Goal: Task Accomplishment & Management: Use online tool/utility

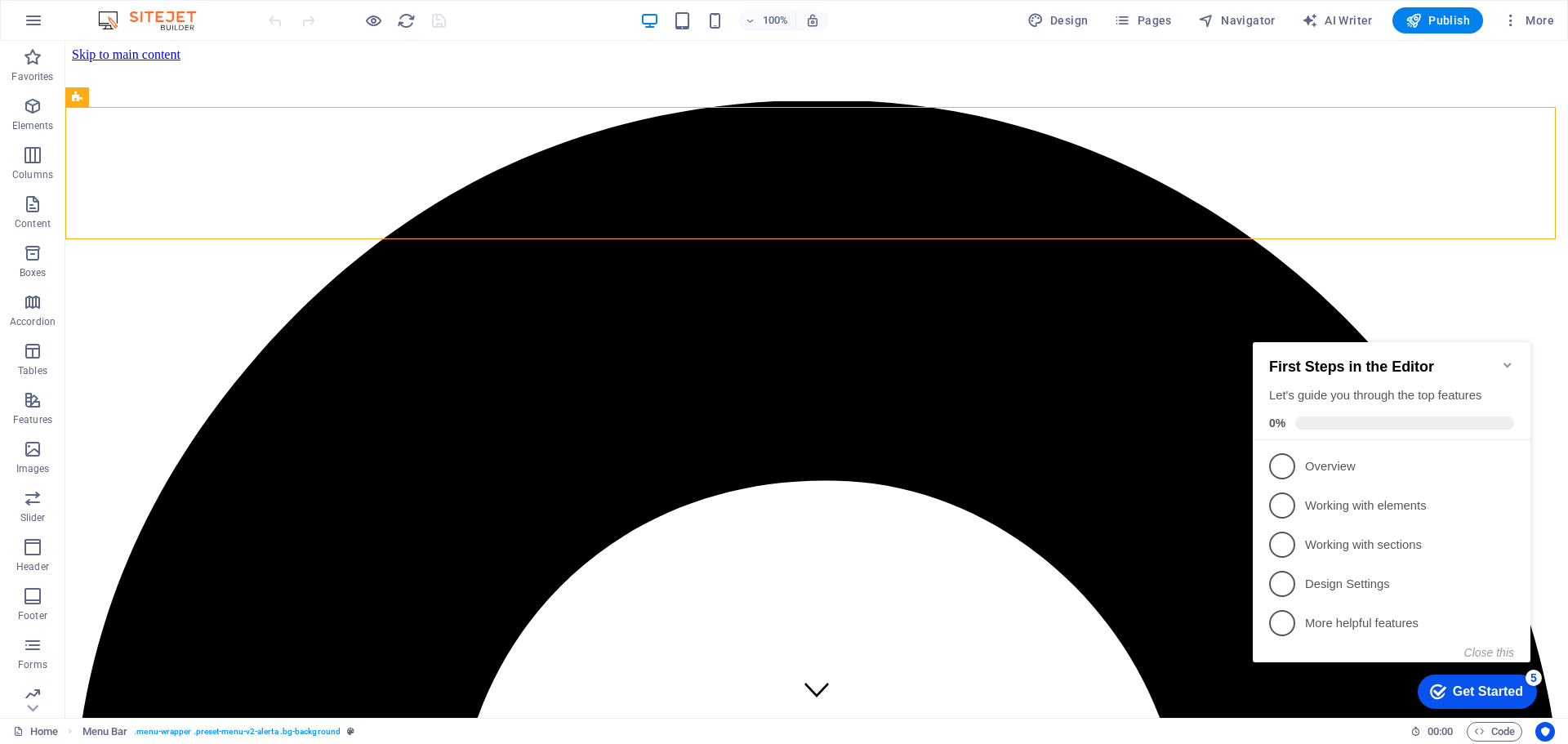
click at [1511, 359] on icon "Minimize checklist" at bounding box center [1507, 365] width 13 height 13
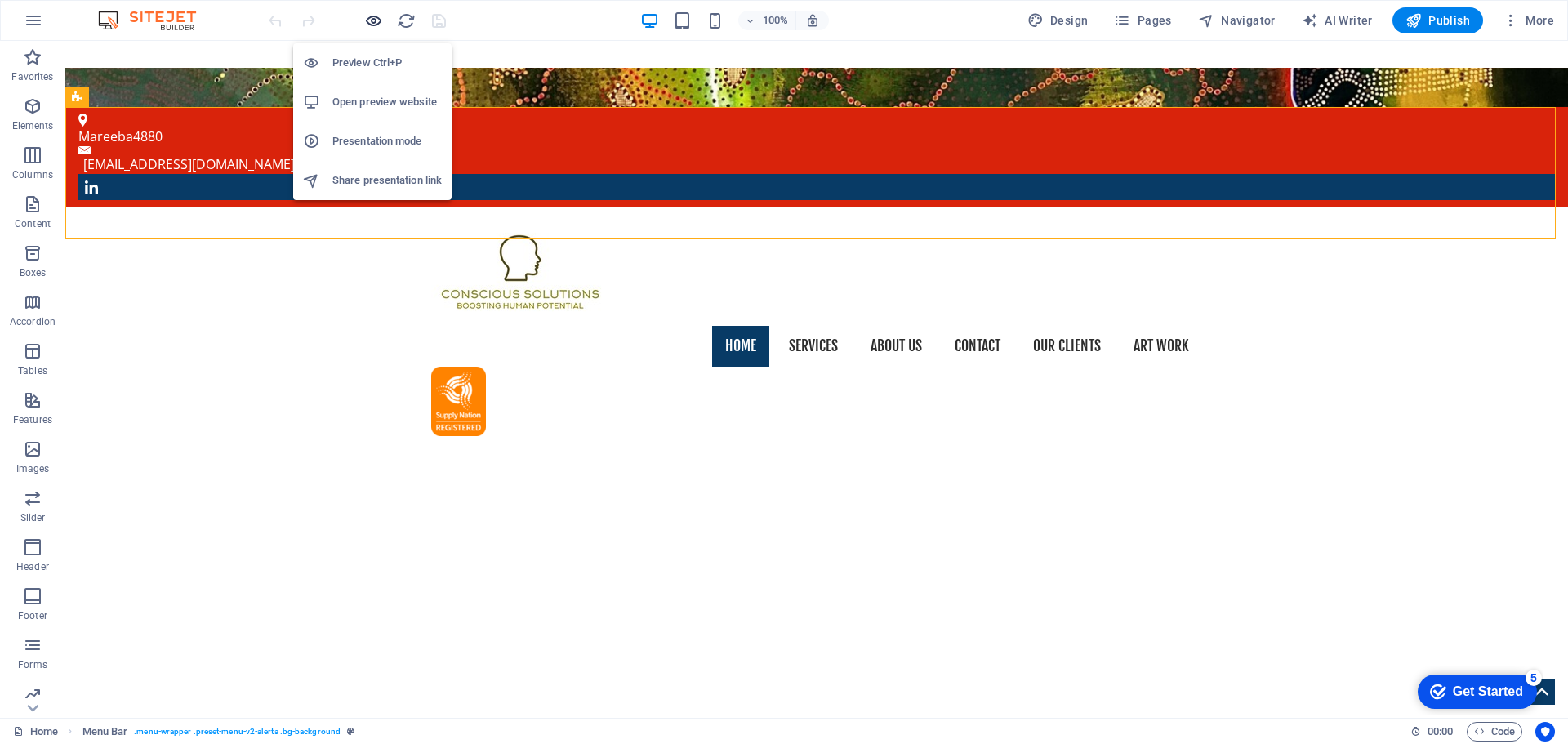
click at [373, 15] on icon "button" at bounding box center [373, 21] width 19 height 19
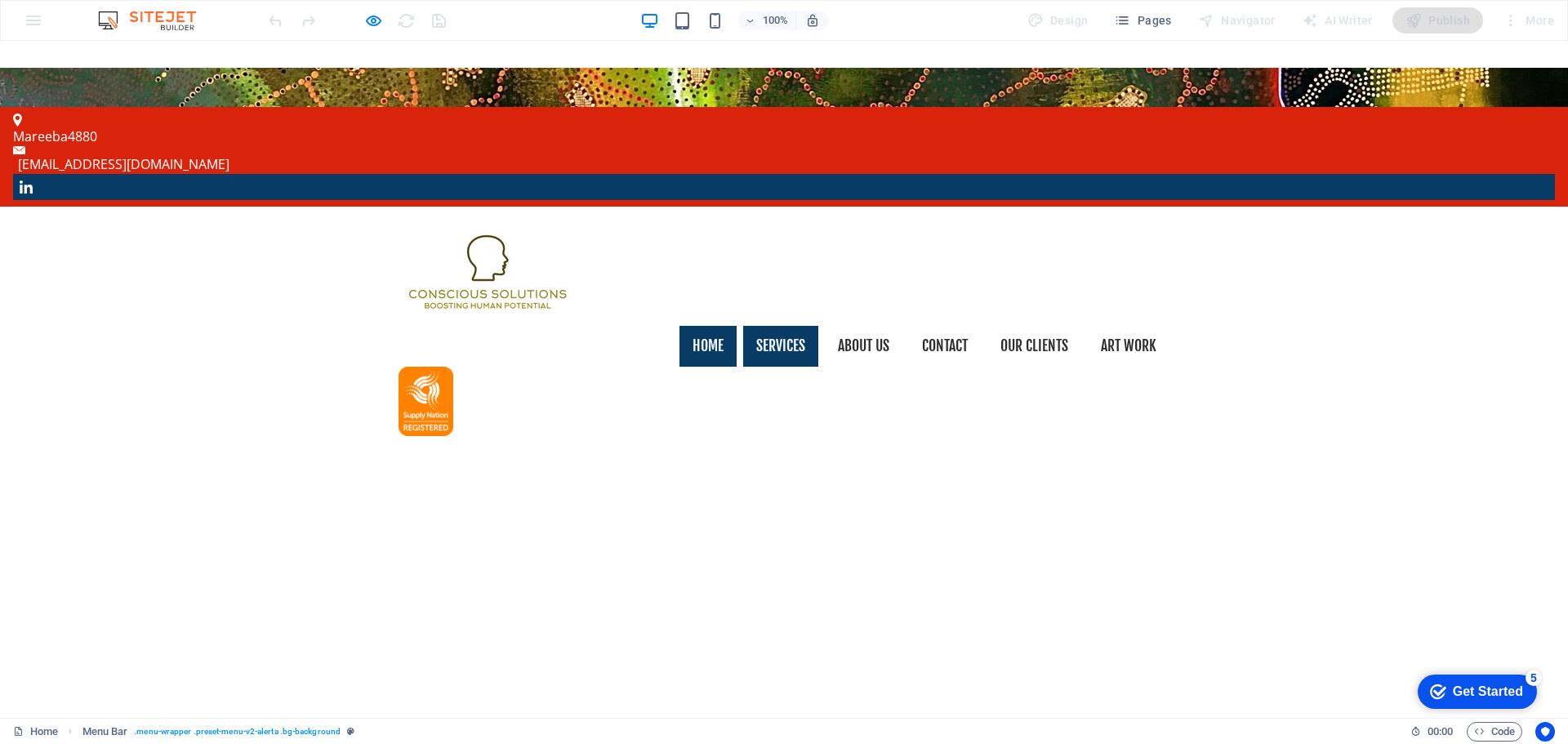
click at [743, 326] on link "Services" at bounding box center [780, 346] width 75 height 41
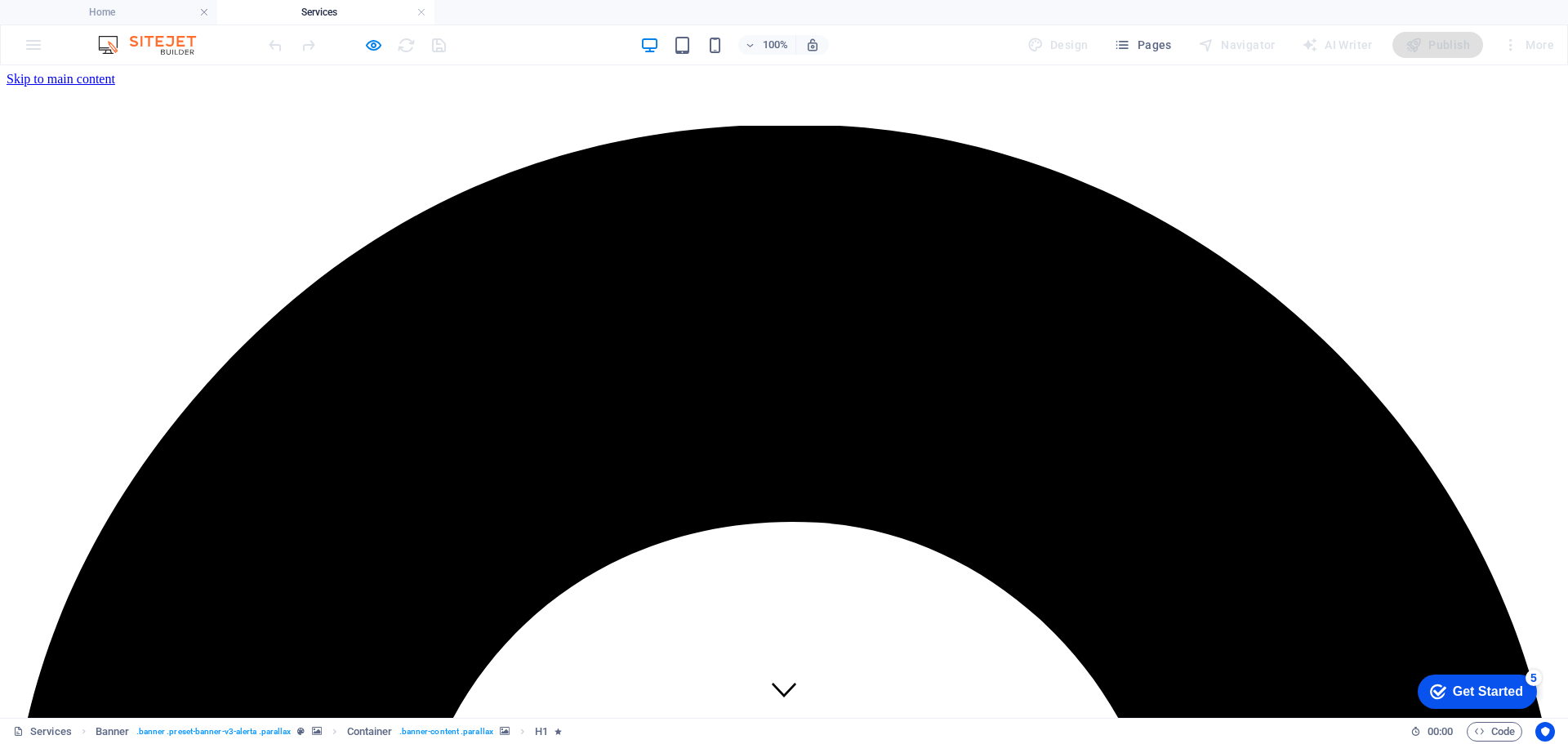
drag, startPoint x: 1257, startPoint y: 193, endPoint x: 1271, endPoint y: 191, distance: 14.1
click at [370, 43] on icon "button" at bounding box center [373, 46] width 19 height 19
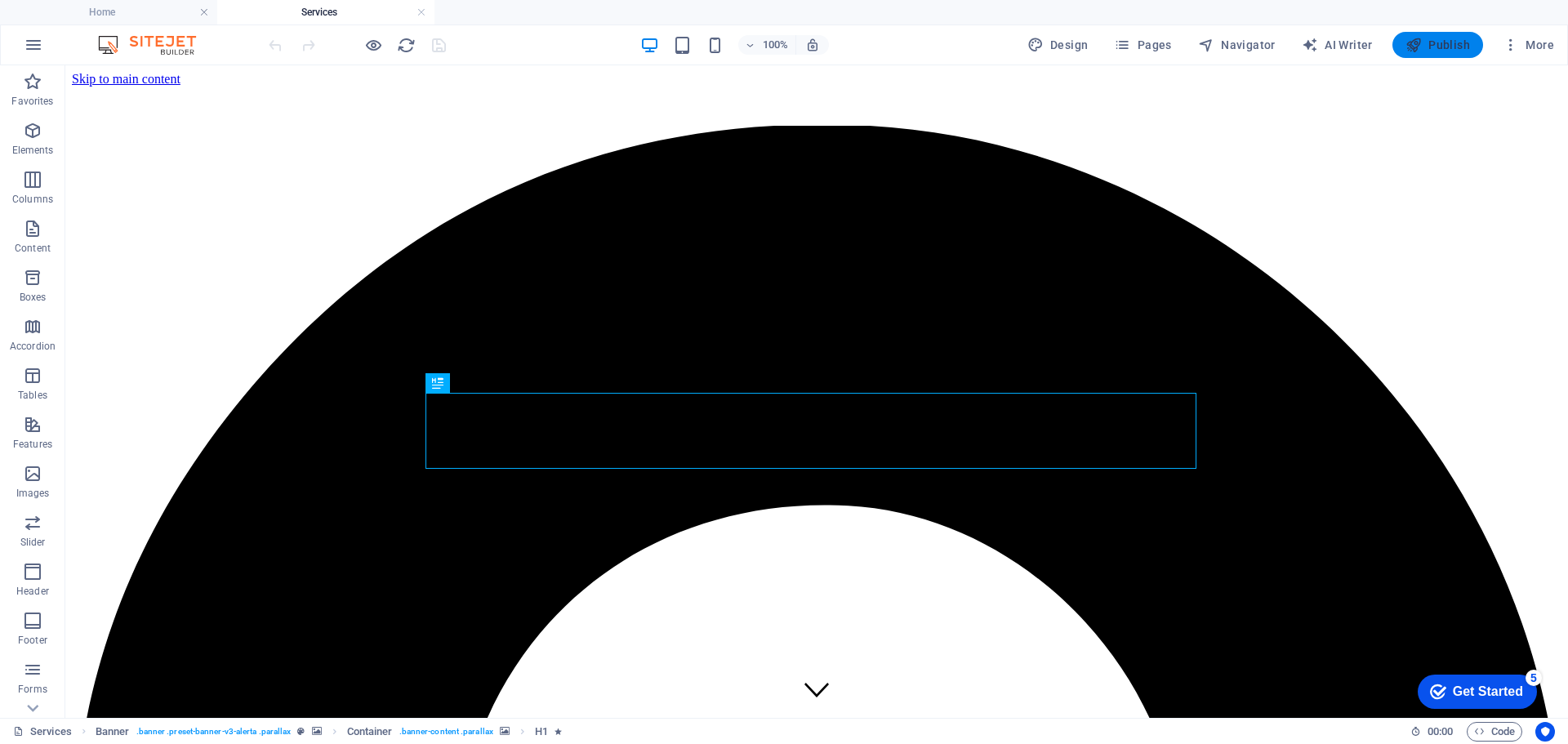
click at [1444, 41] on span "Publish" at bounding box center [1438, 45] width 64 height 16
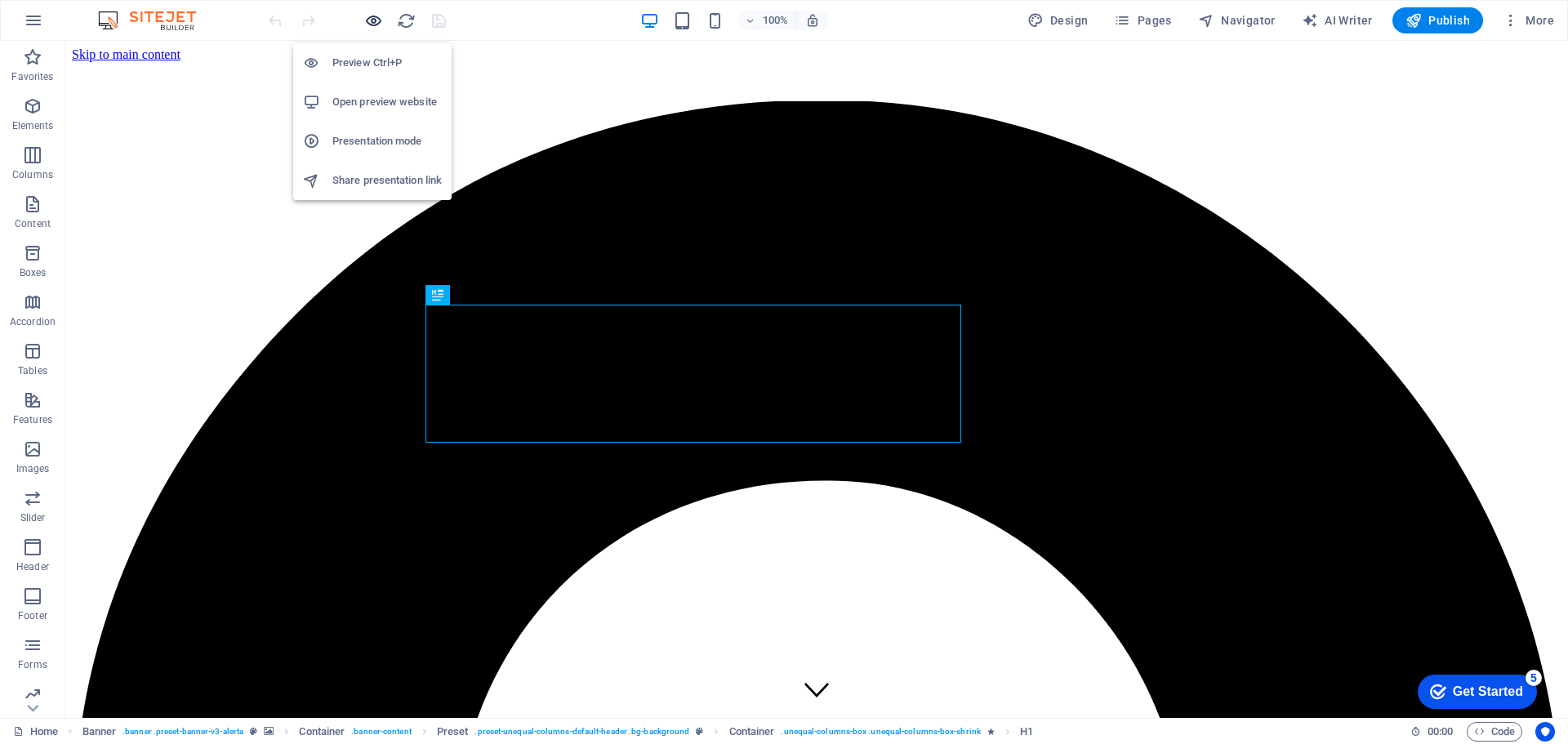
click at [369, 19] on icon "button" at bounding box center [373, 21] width 19 height 19
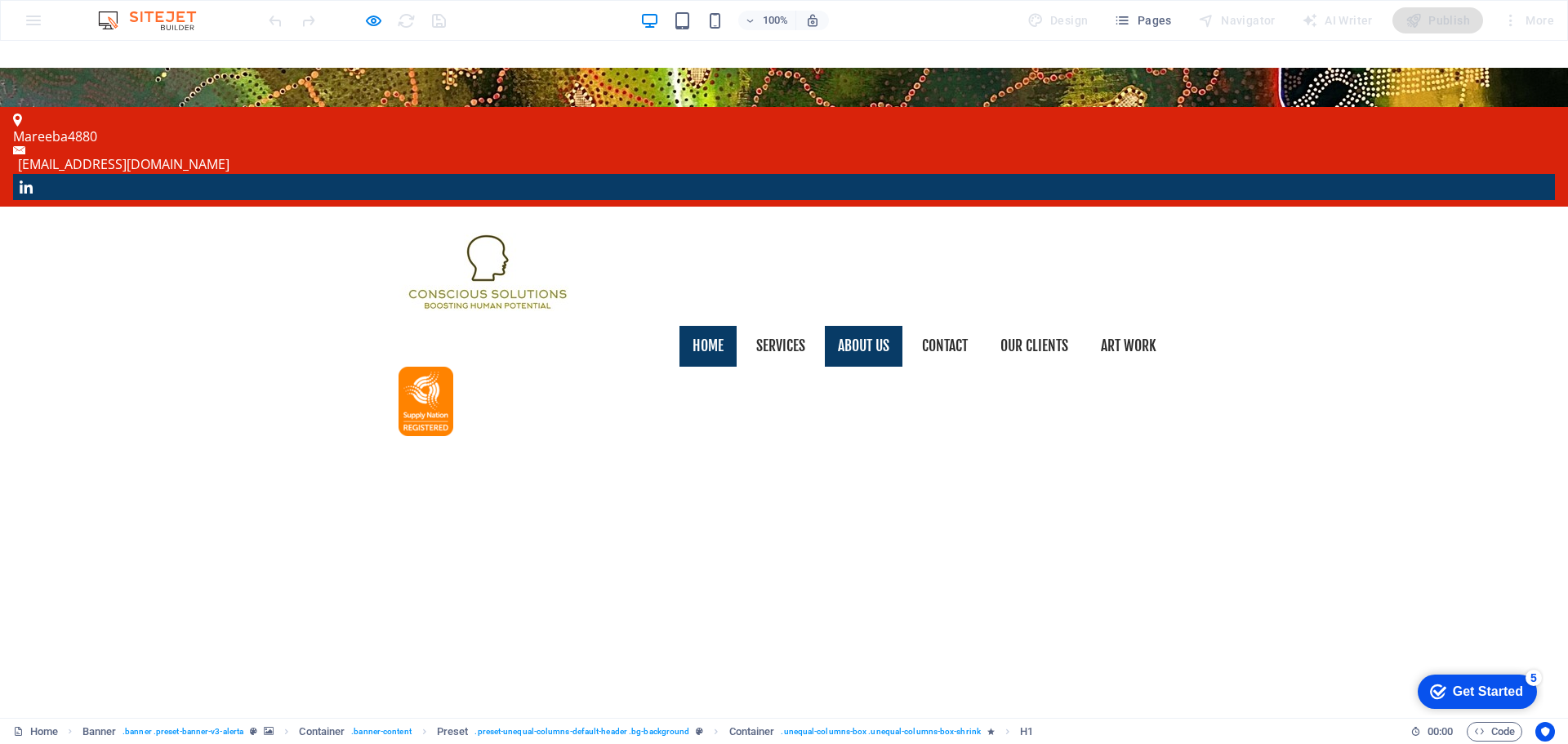
click at [825, 326] on link "About us" at bounding box center [864, 346] width 78 height 41
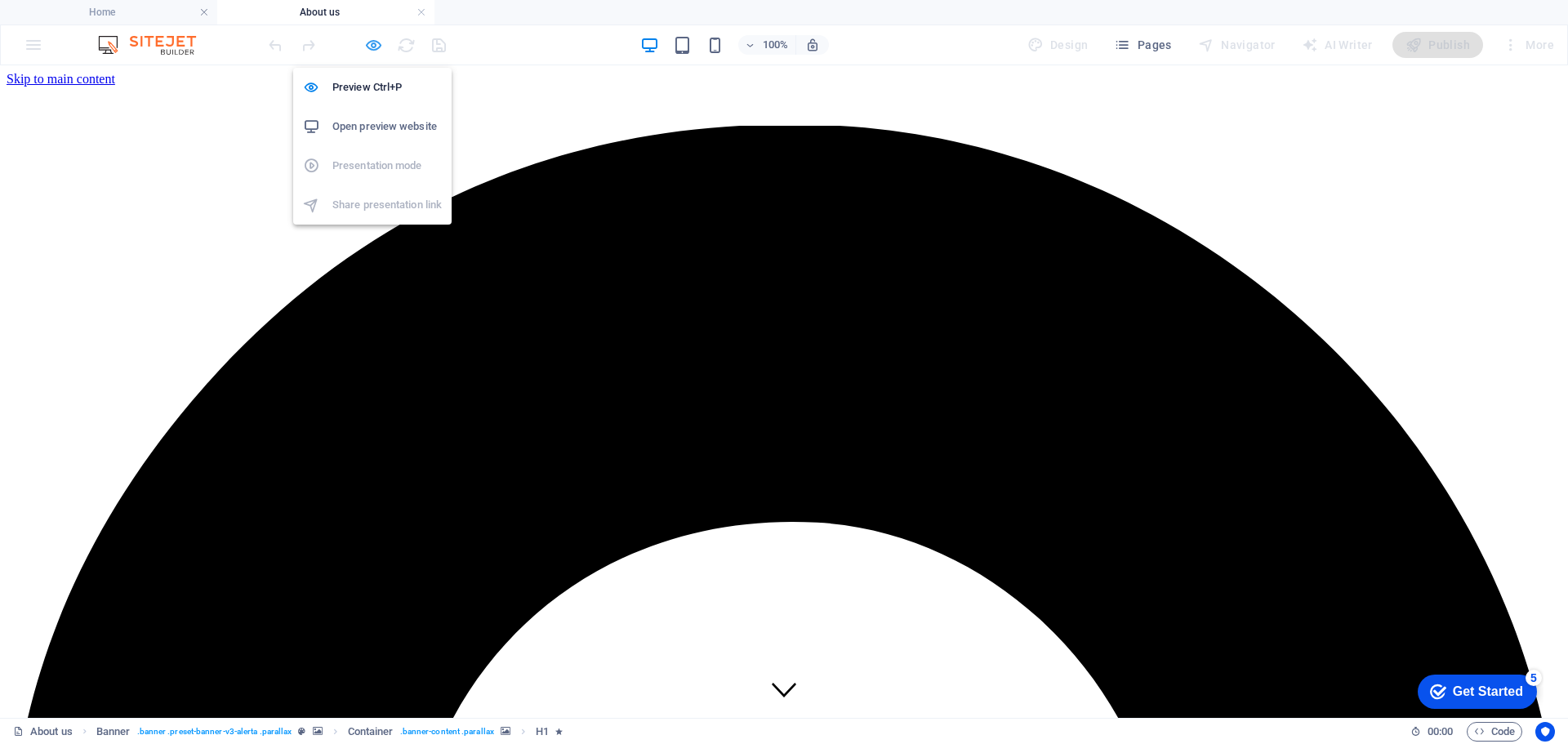
click at [370, 43] on icon "button" at bounding box center [373, 46] width 19 height 19
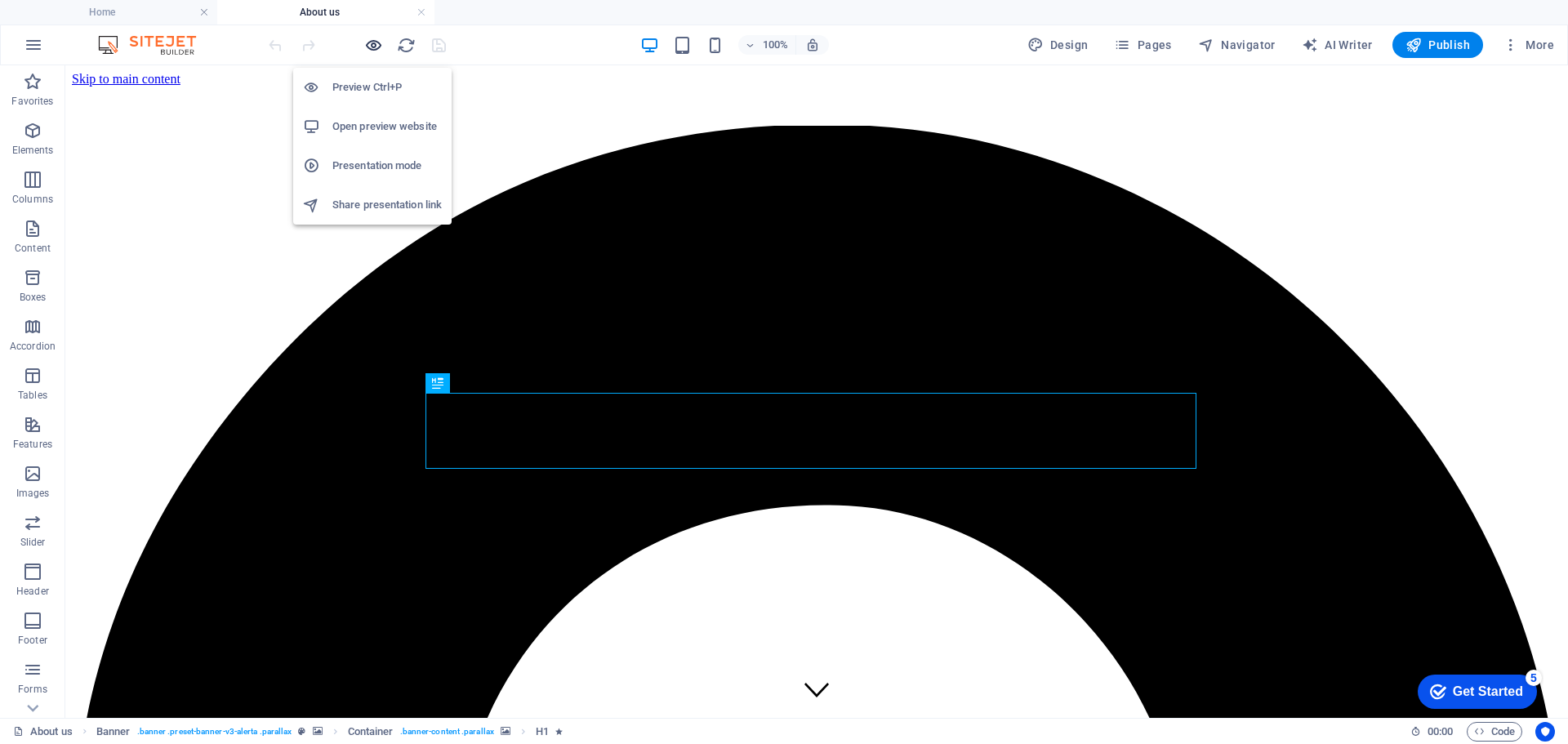
click at [379, 41] on icon "button" at bounding box center [373, 46] width 19 height 19
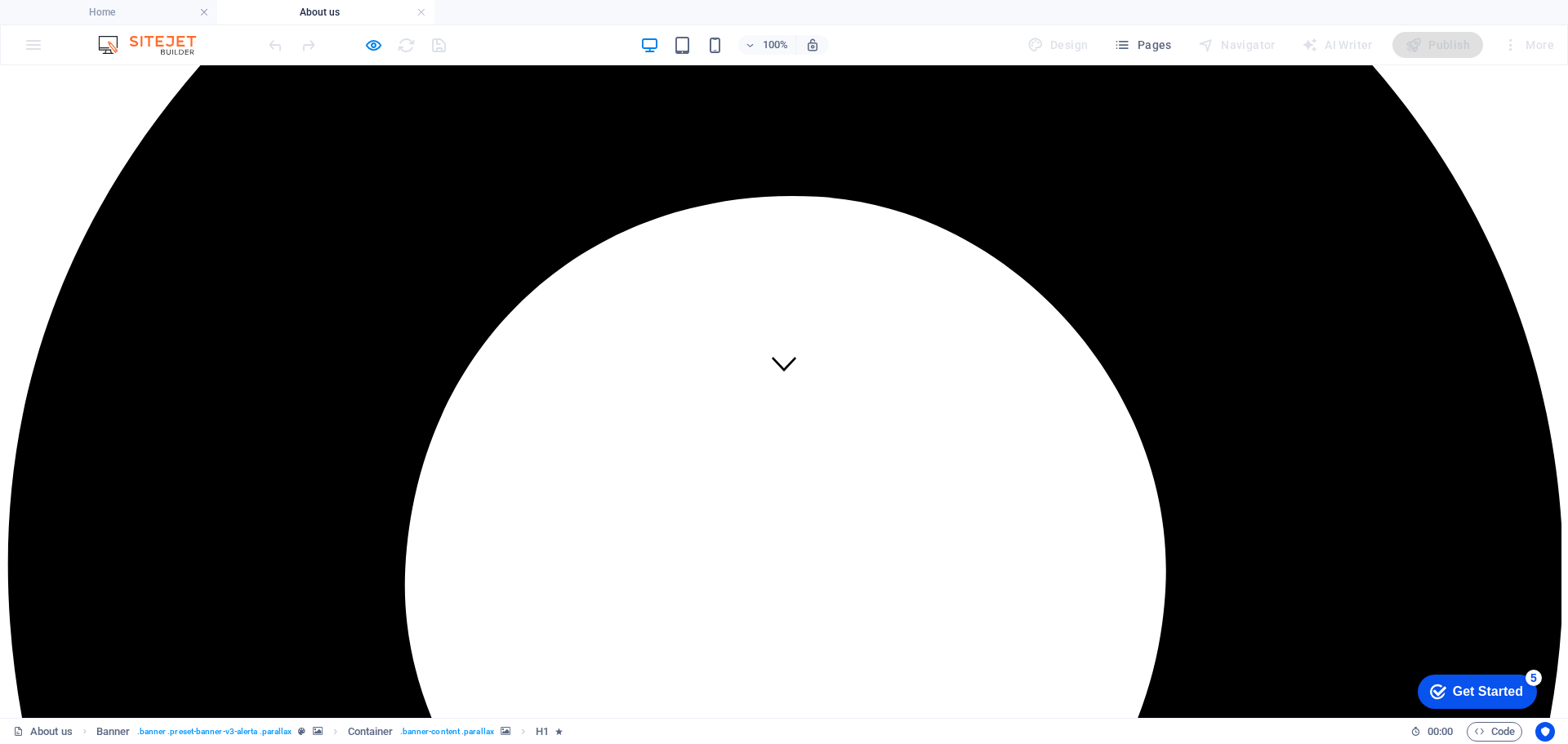
scroll to position [327, 0]
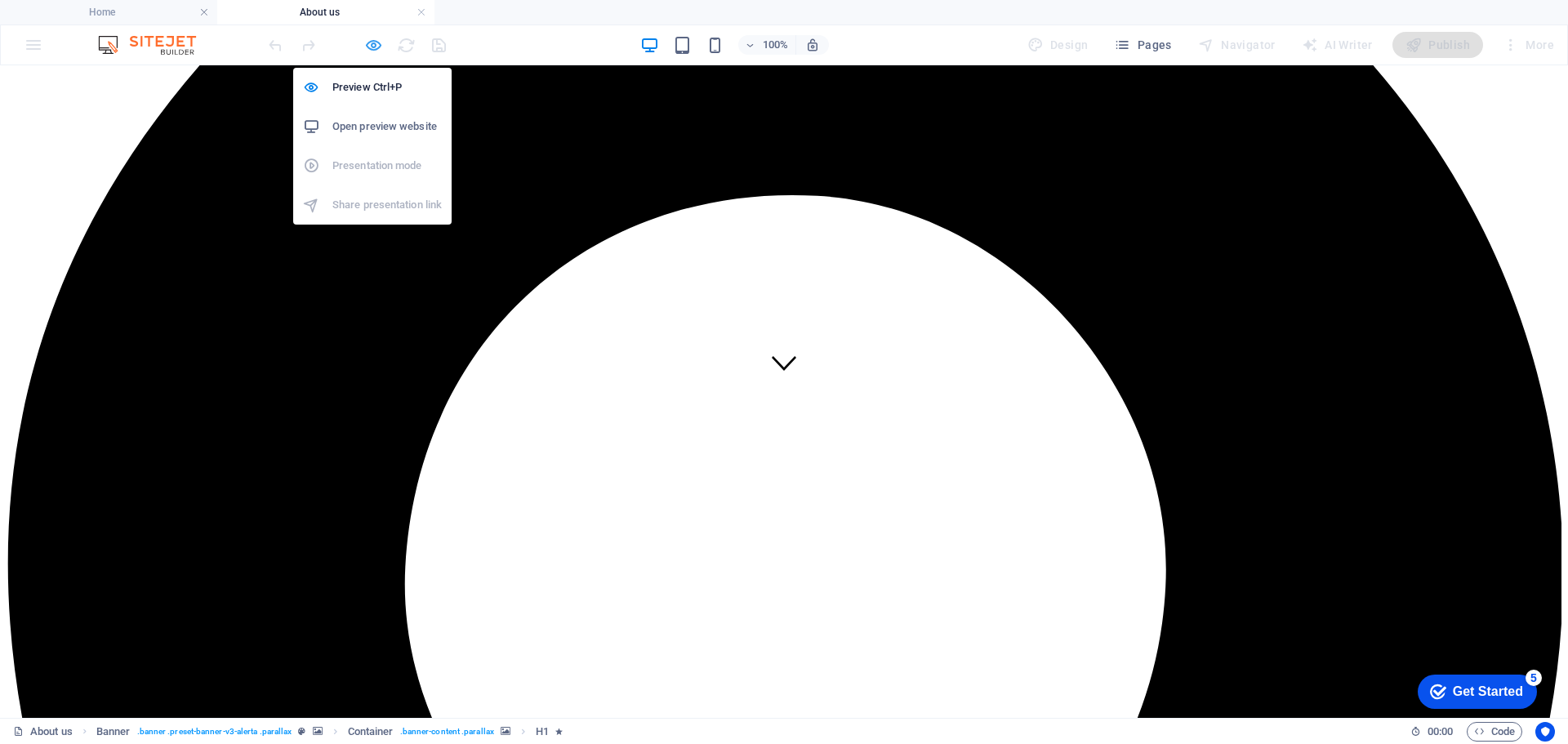
click at [379, 44] on icon "button" at bounding box center [373, 46] width 19 height 19
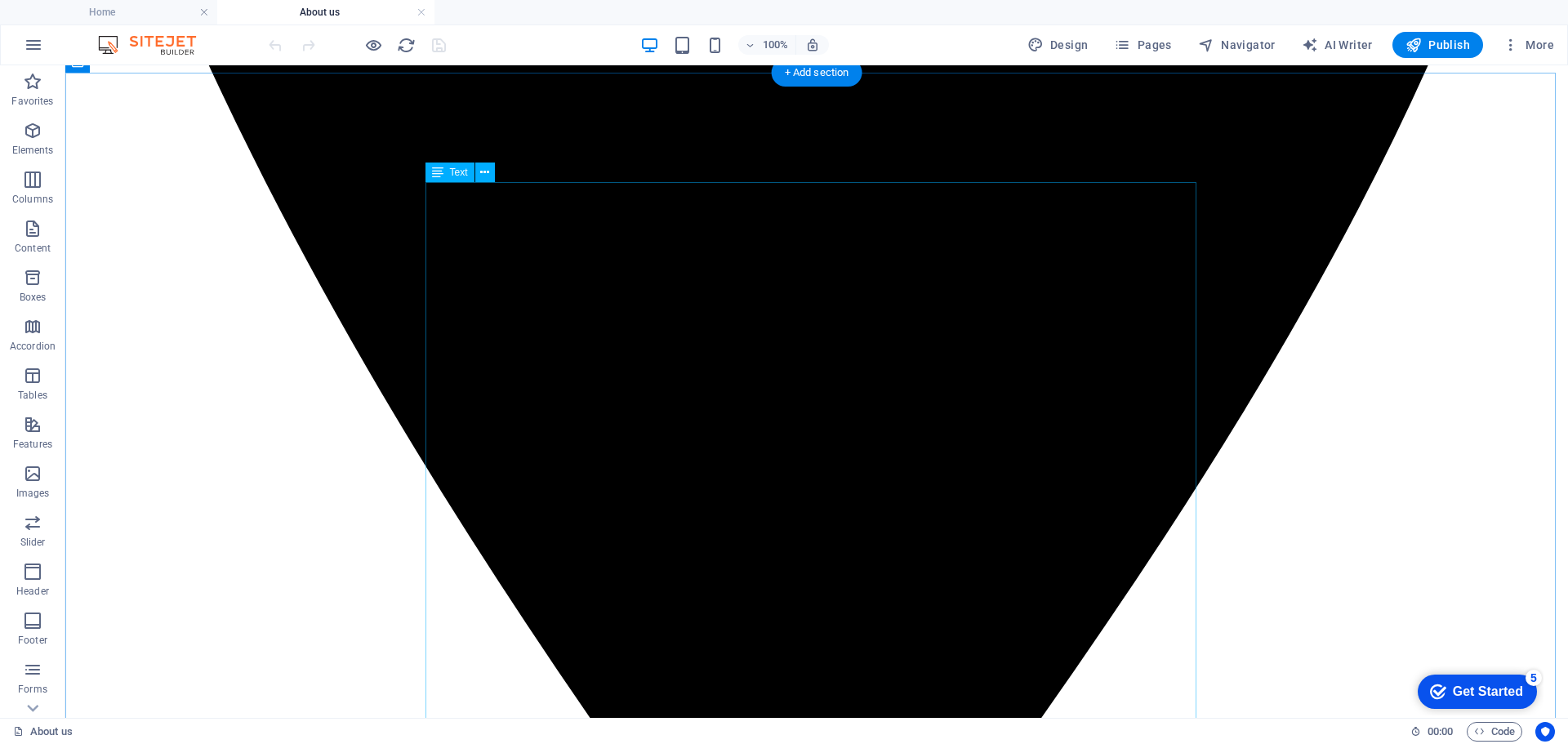
scroll to position [1388, 0]
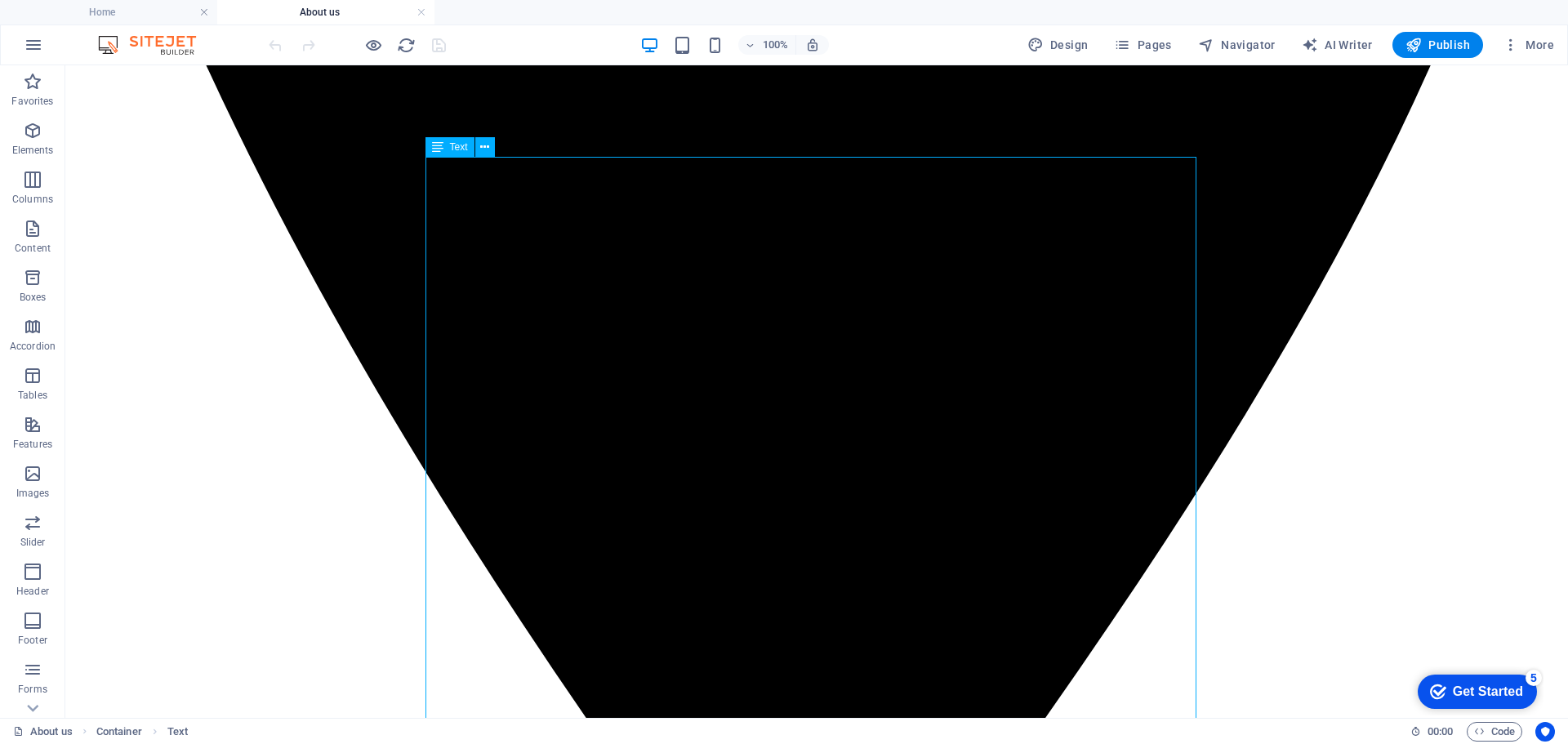
scroll to position [1307, 0]
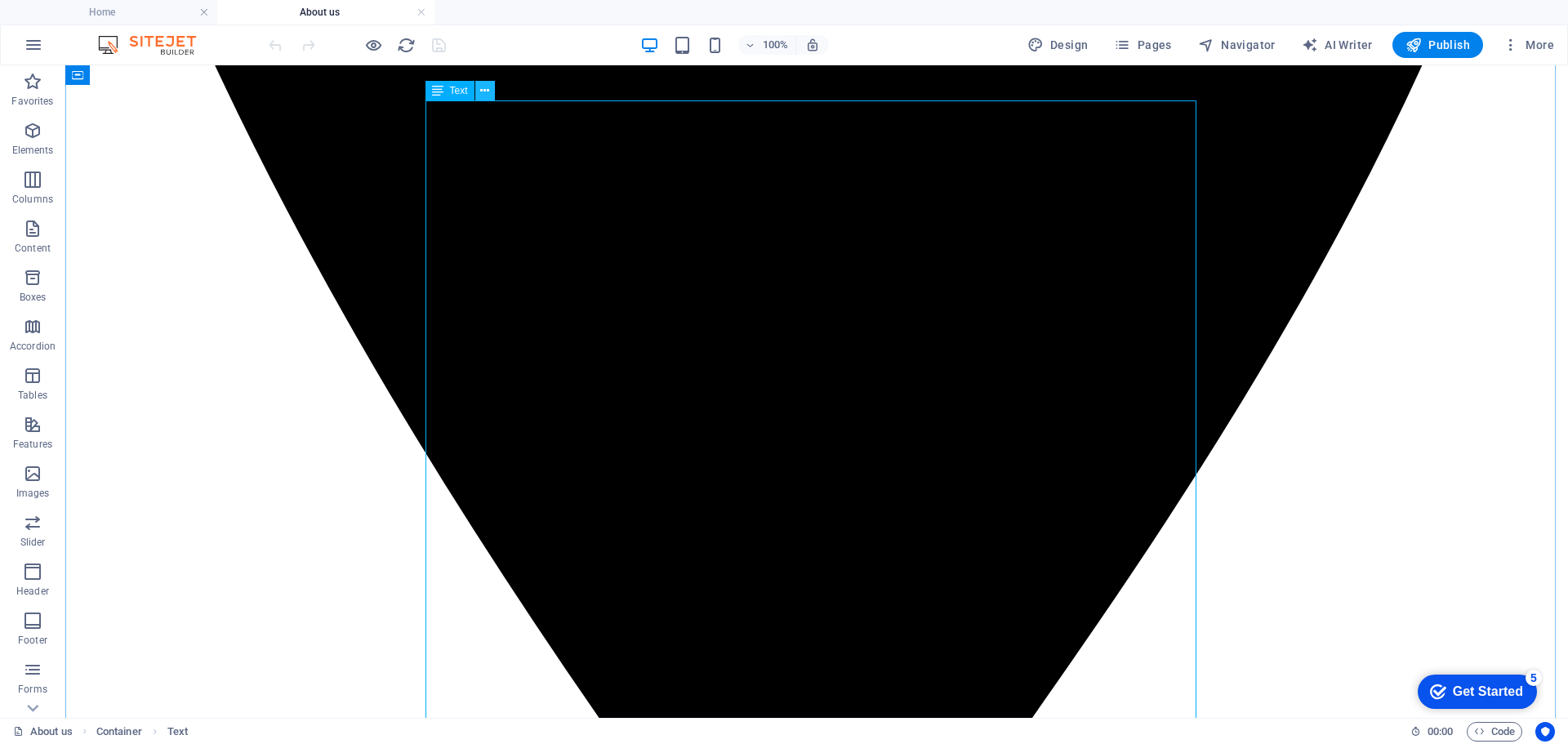
click at [487, 88] on icon at bounding box center [485, 91] width 9 height 17
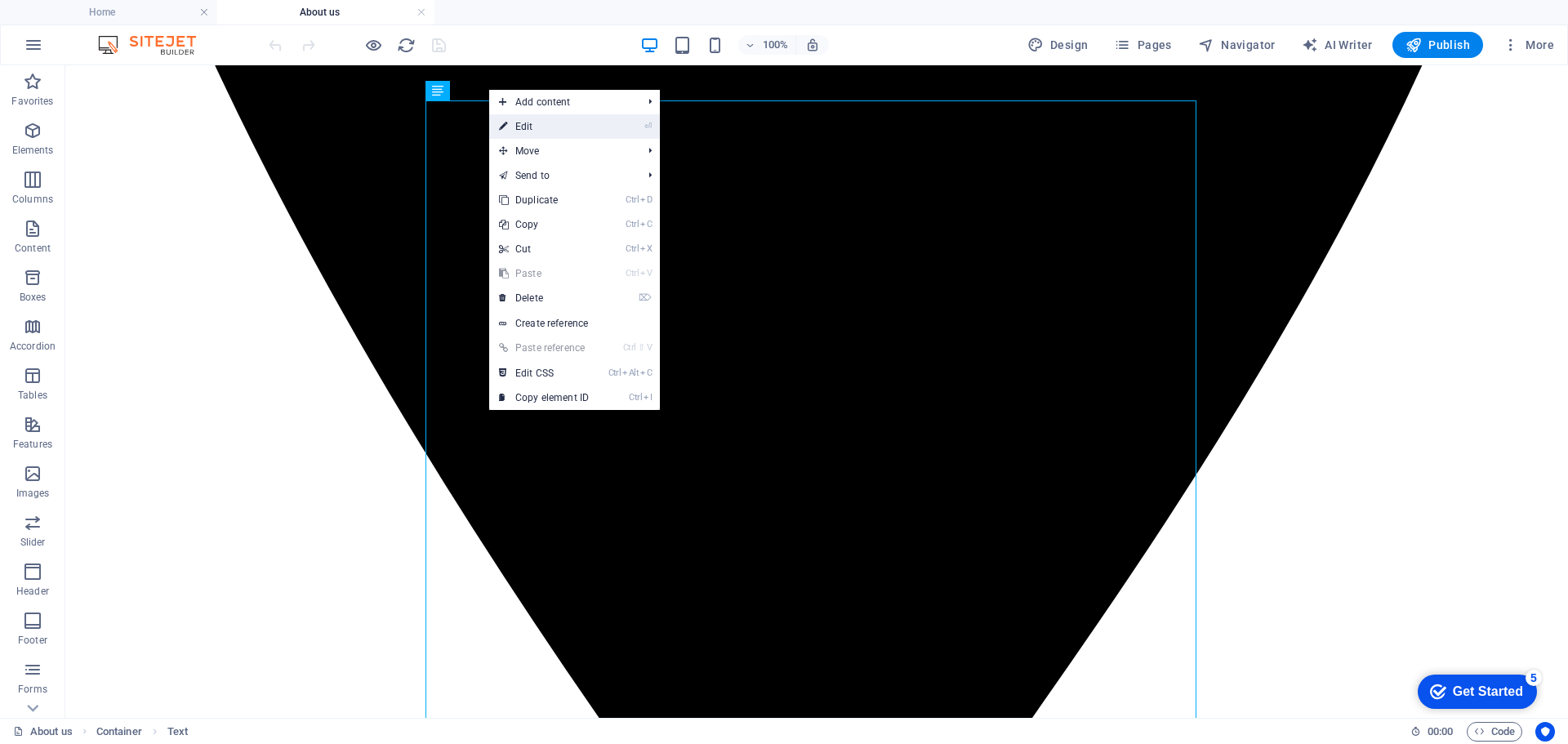
click at [518, 127] on link "⏎ Edit" at bounding box center [544, 126] width 110 height 24
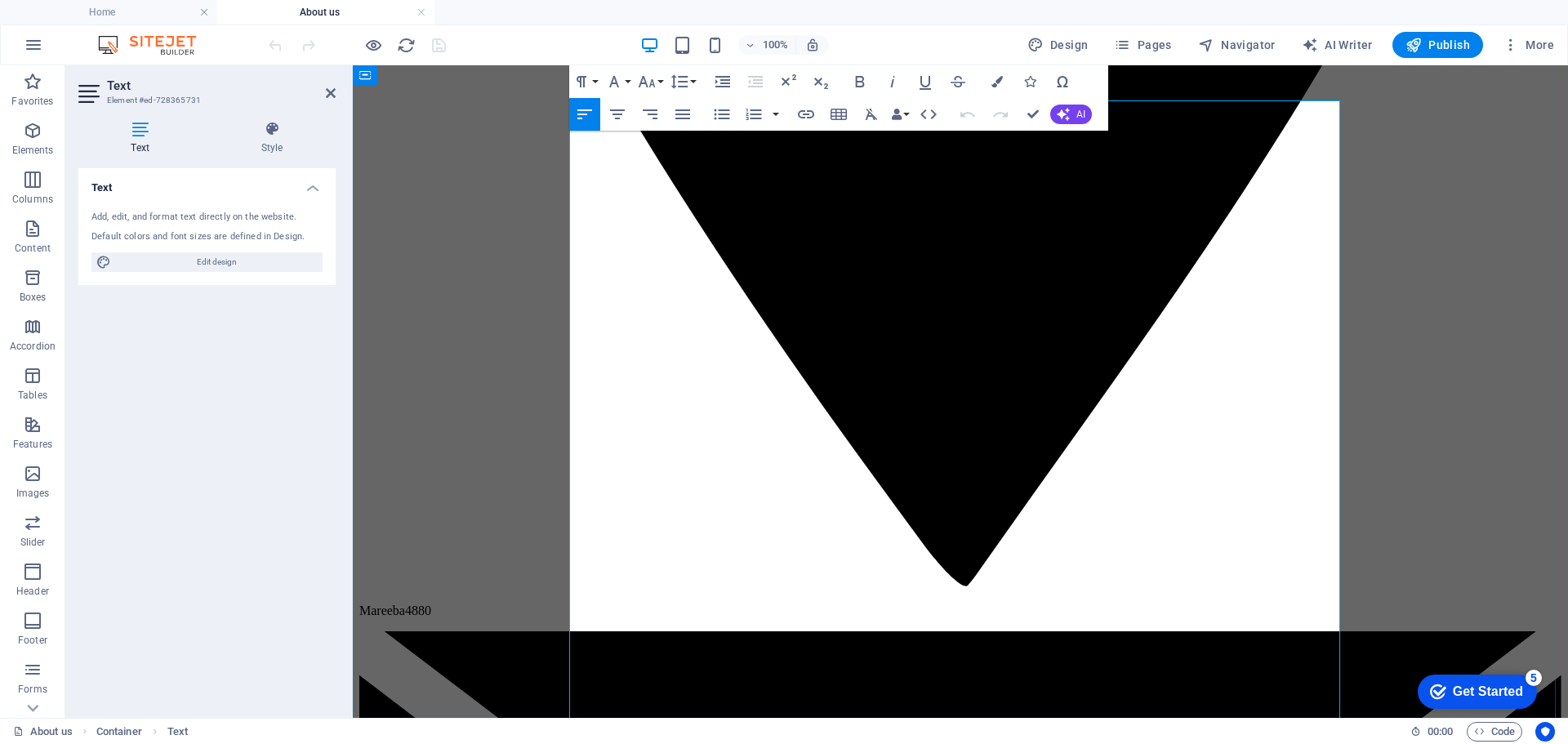
drag, startPoint x: 707, startPoint y: 443, endPoint x: 775, endPoint y: 442, distance: 68.0
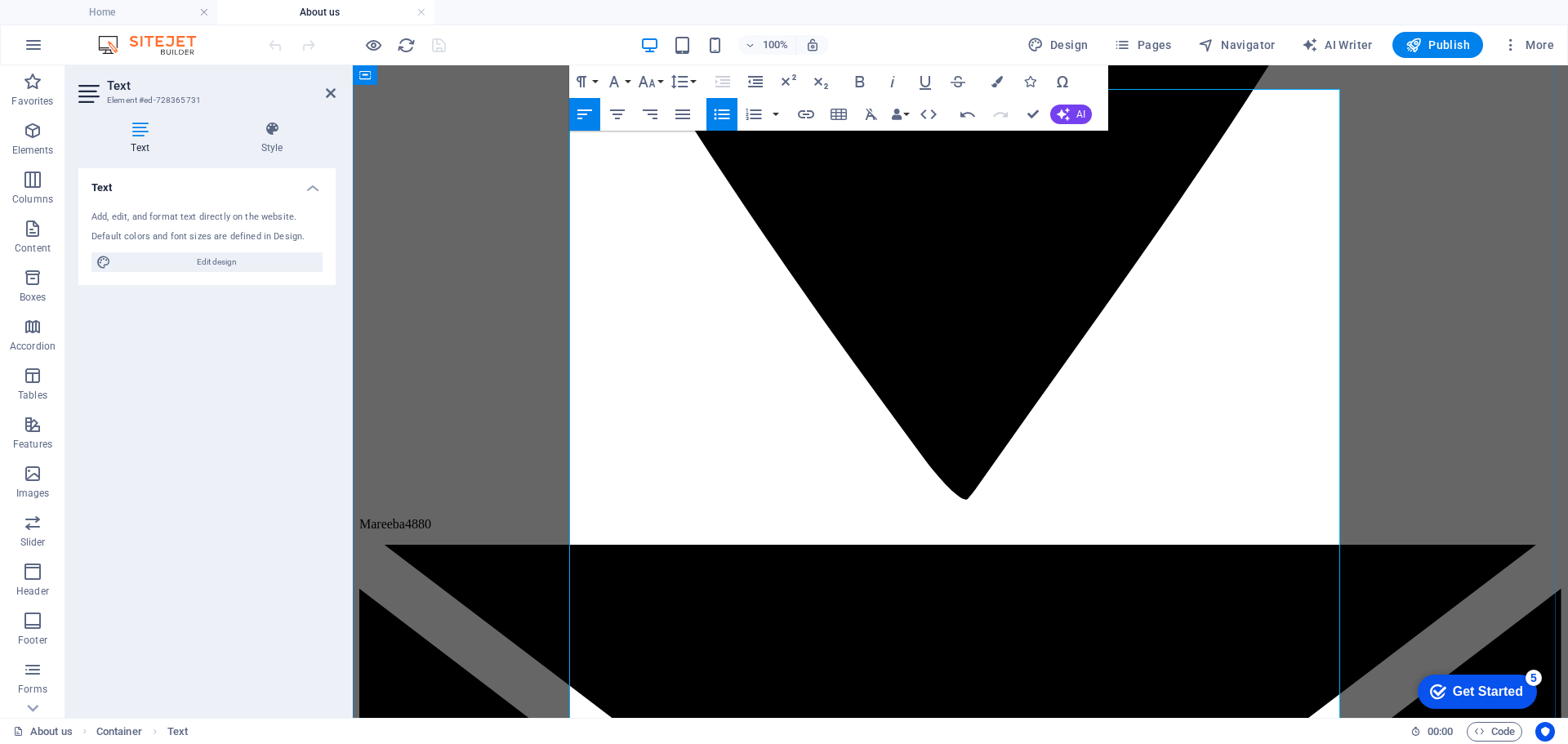
scroll to position [1552, 0]
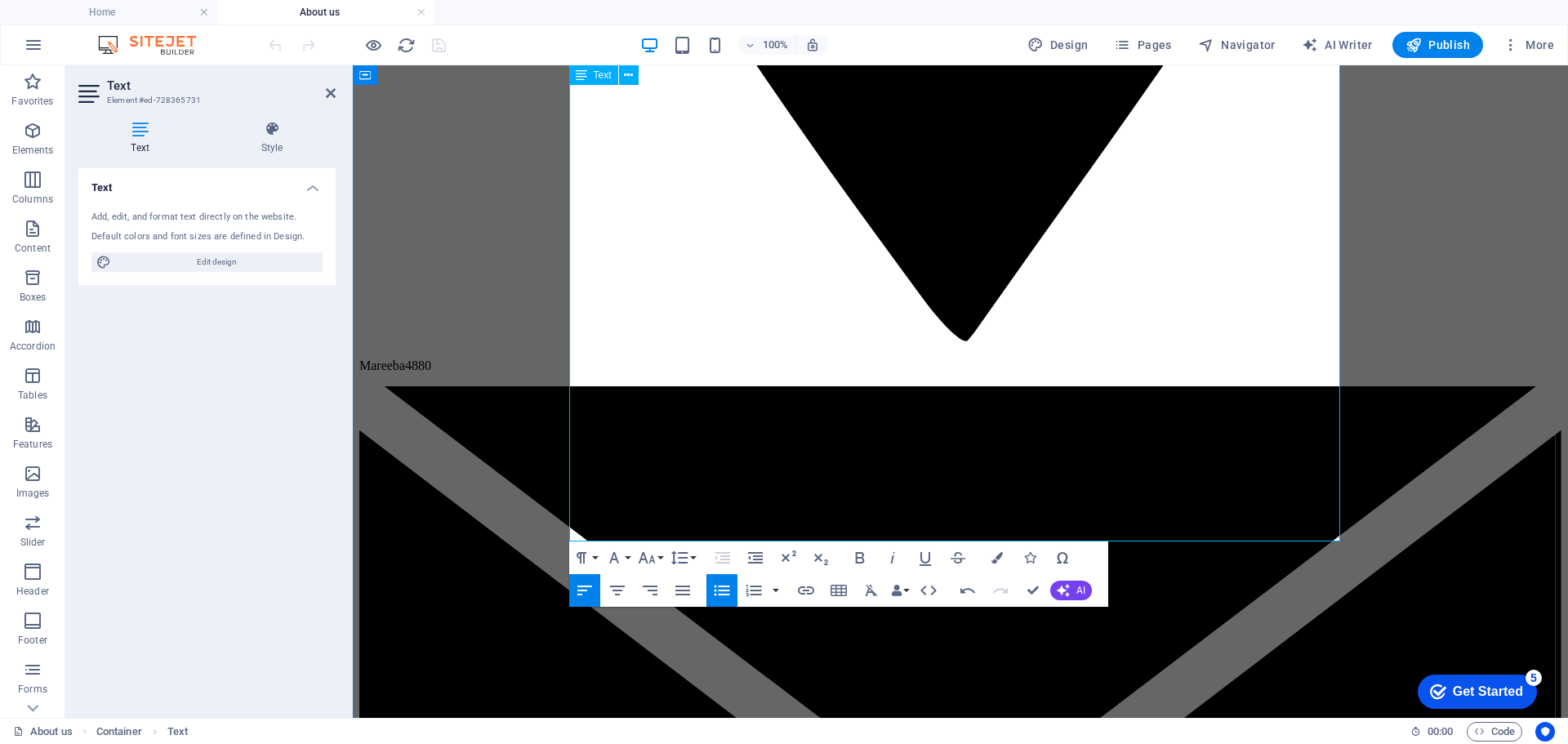
drag, startPoint x: 1115, startPoint y: 332, endPoint x: 1337, endPoint y: 335, distance: 222.0
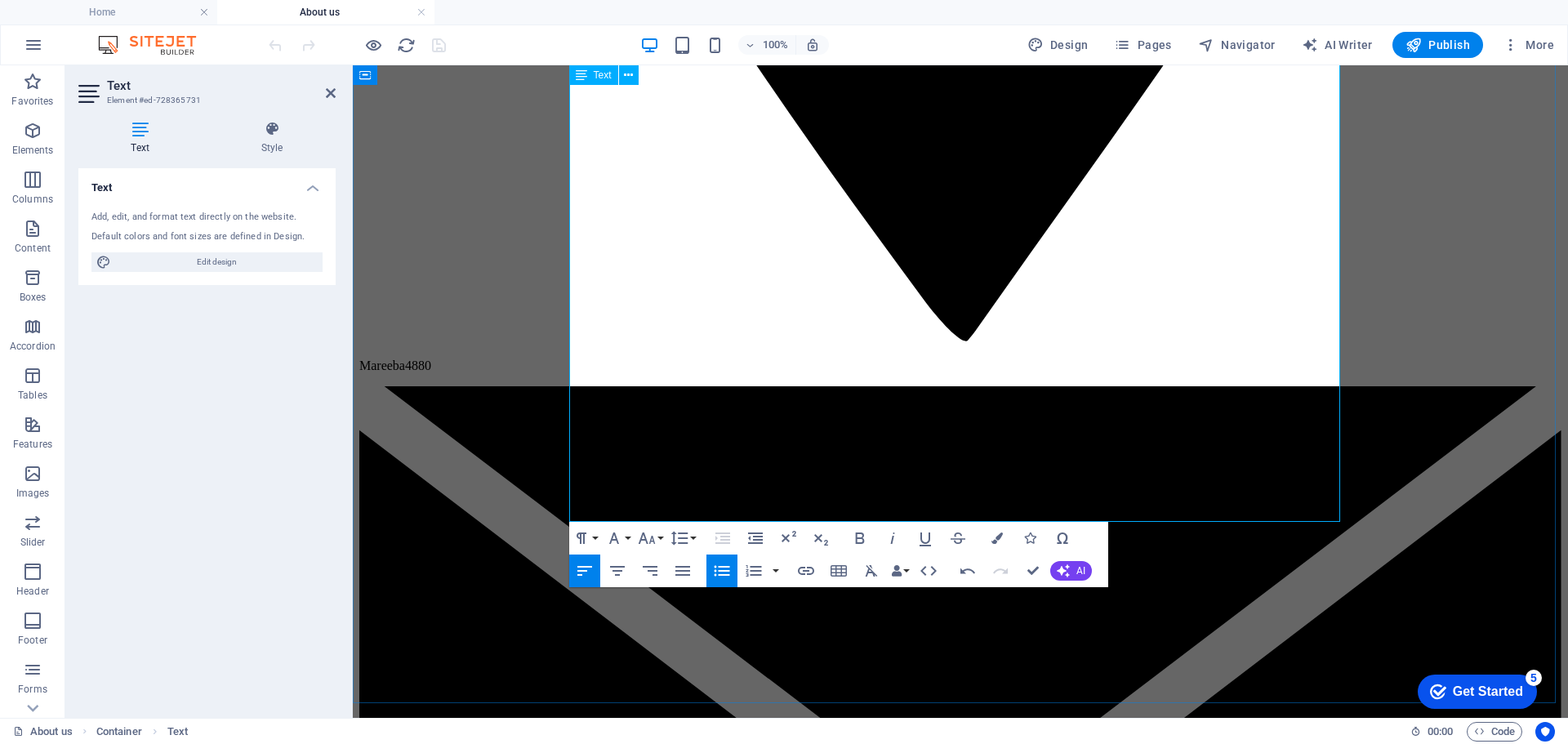
drag, startPoint x: 1332, startPoint y: 358, endPoint x: 1336, endPoint y: 344, distance: 14.6
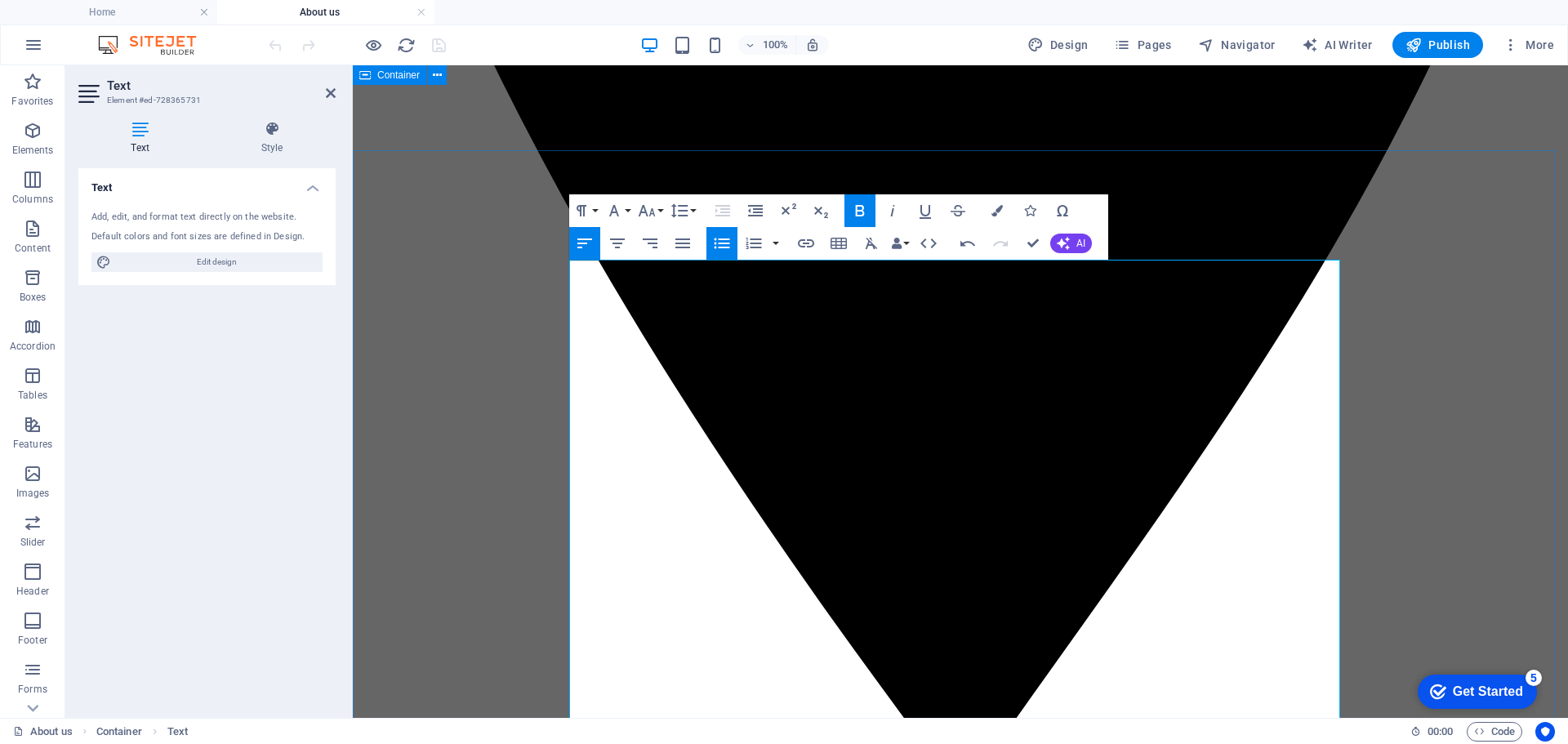
scroll to position [1062, 0]
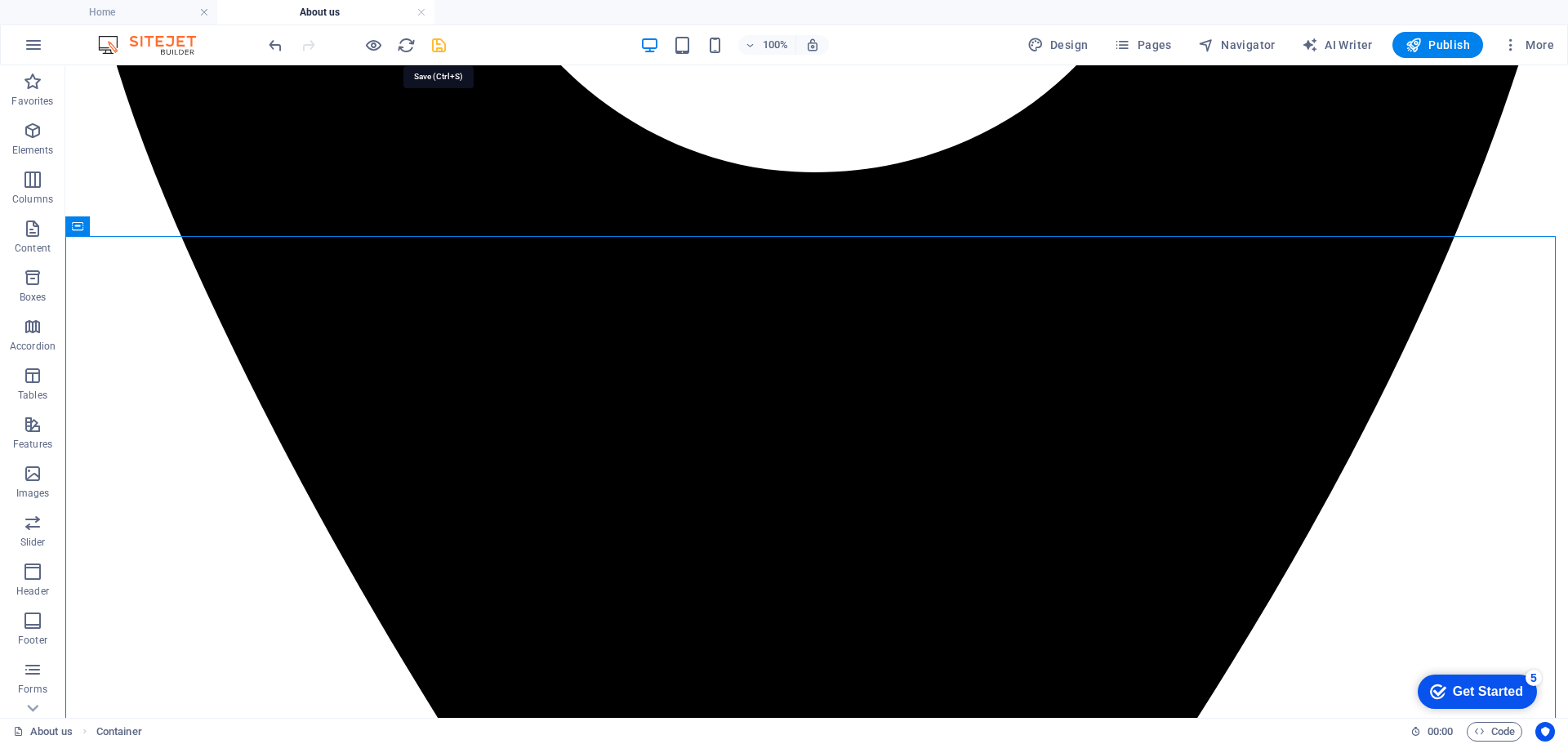
click at [437, 42] on icon "save" at bounding box center [439, 46] width 19 height 19
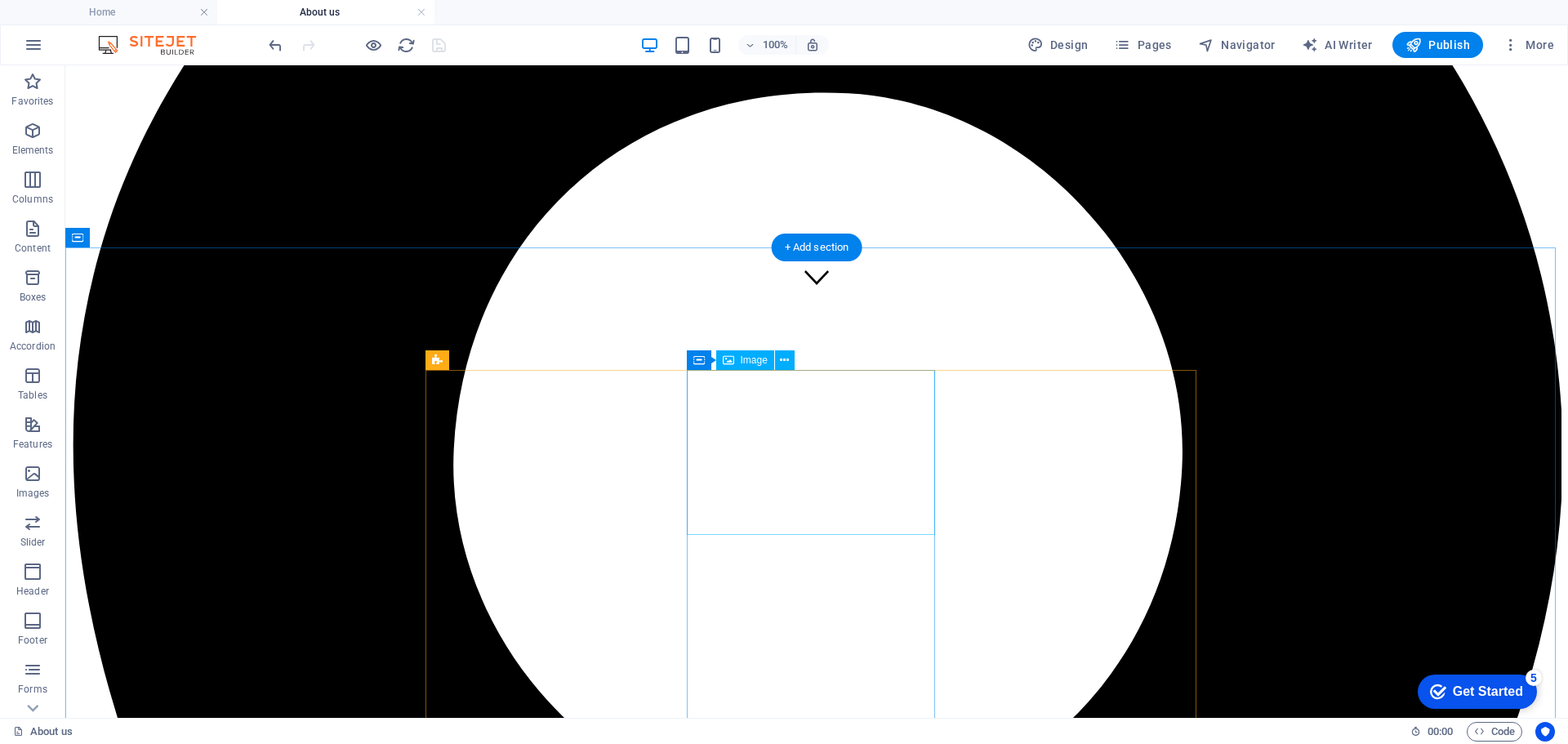
scroll to position [409, 0]
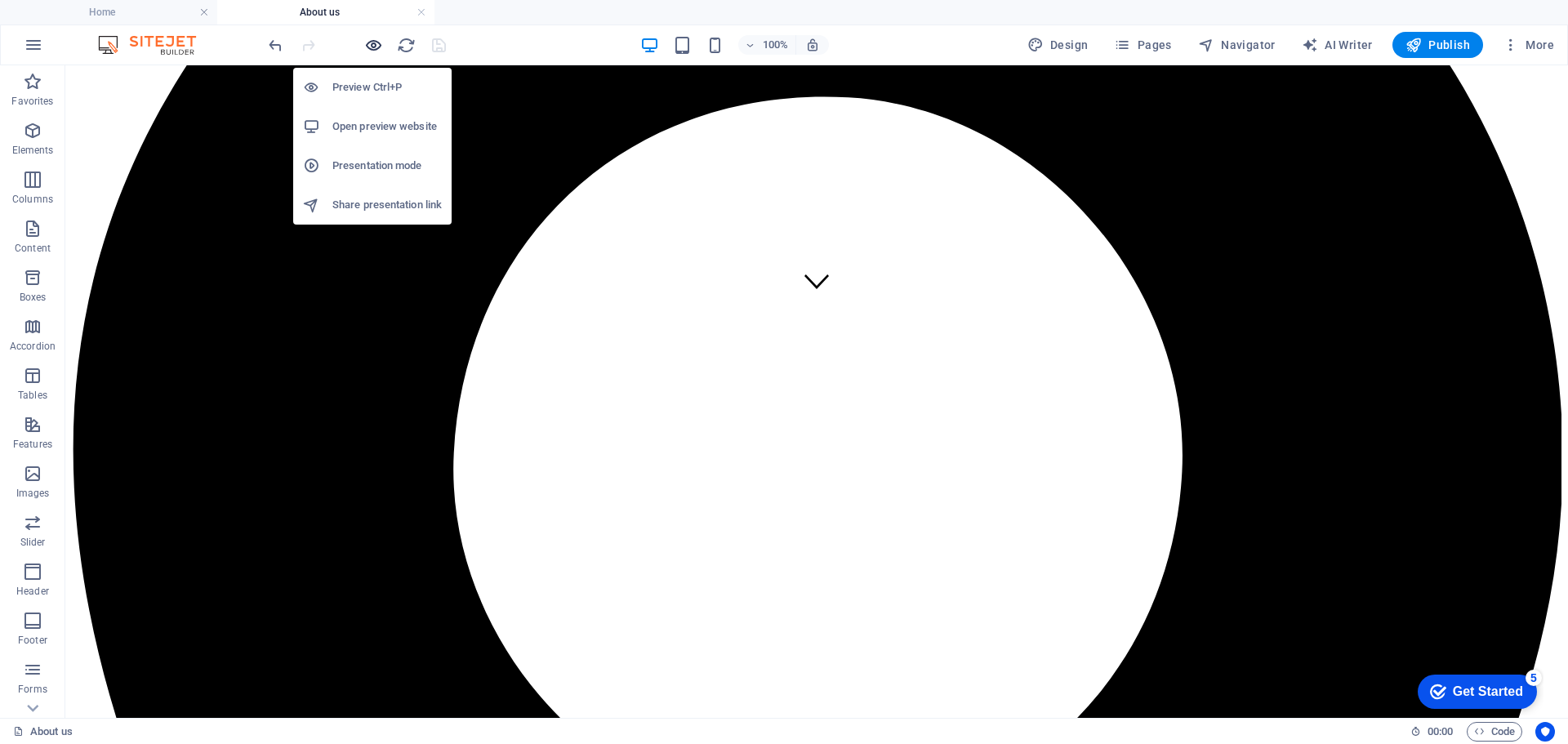
click at [375, 45] on icon "button" at bounding box center [373, 46] width 19 height 19
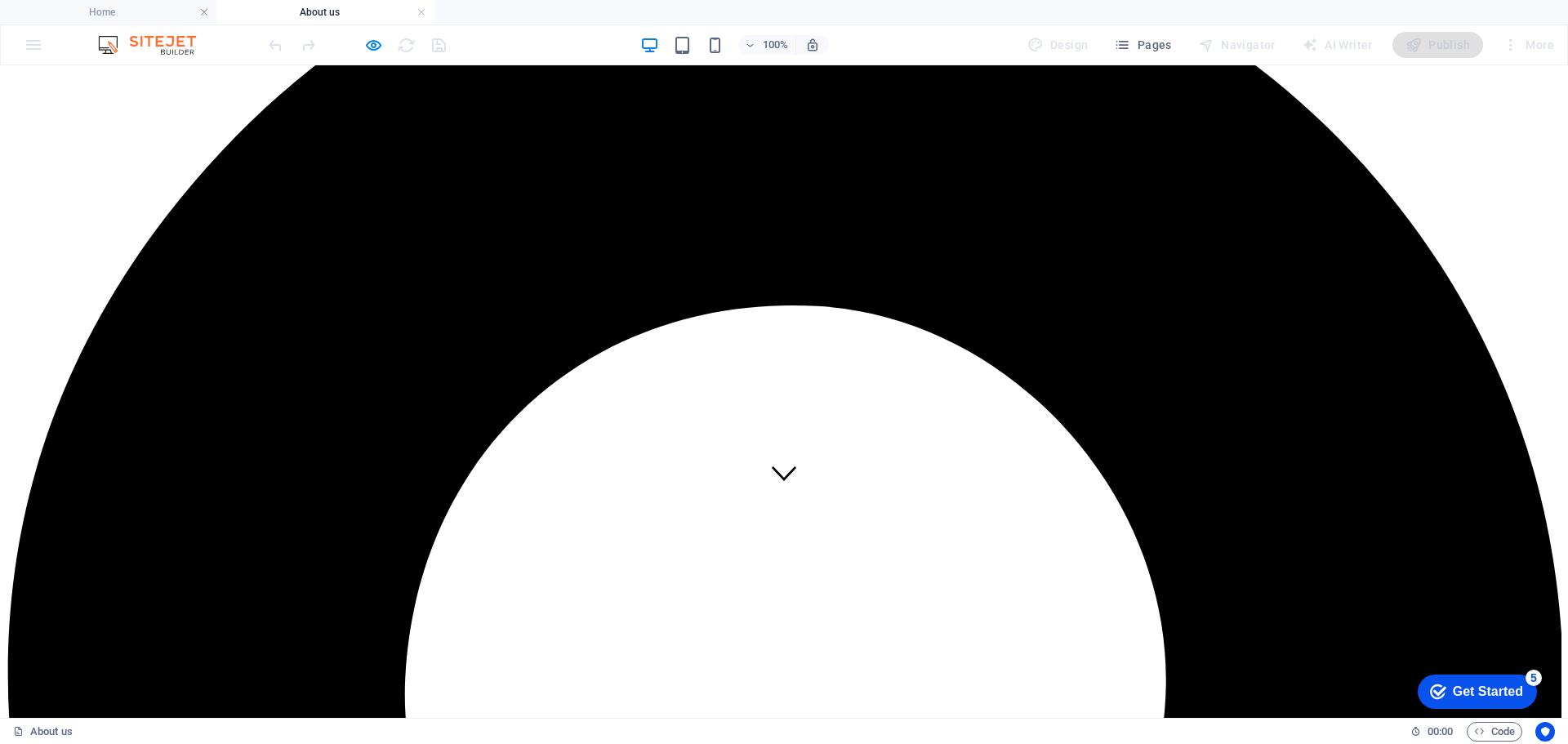
scroll to position [0, 0]
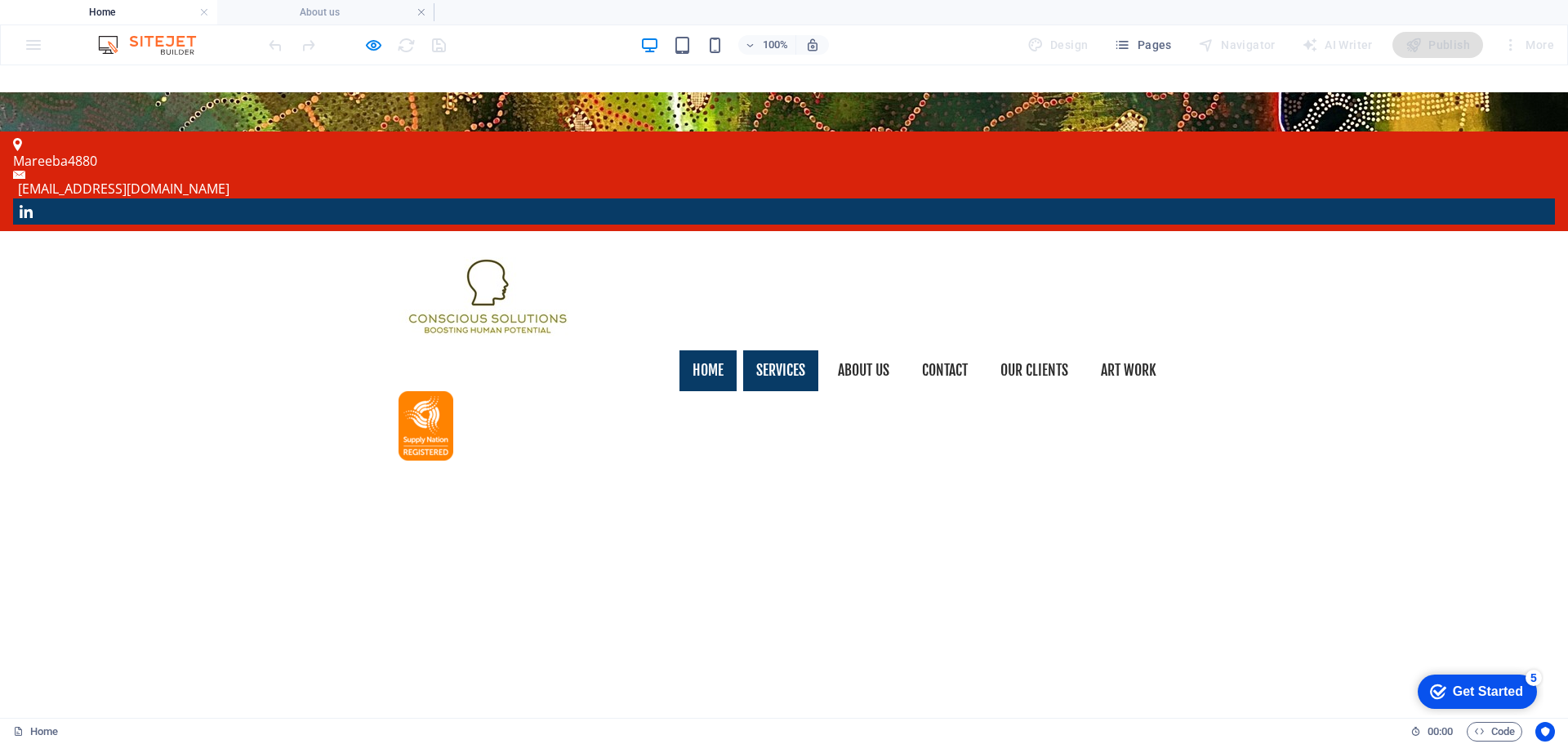
click at [743, 350] on link "Services" at bounding box center [780, 371] width 75 height 41
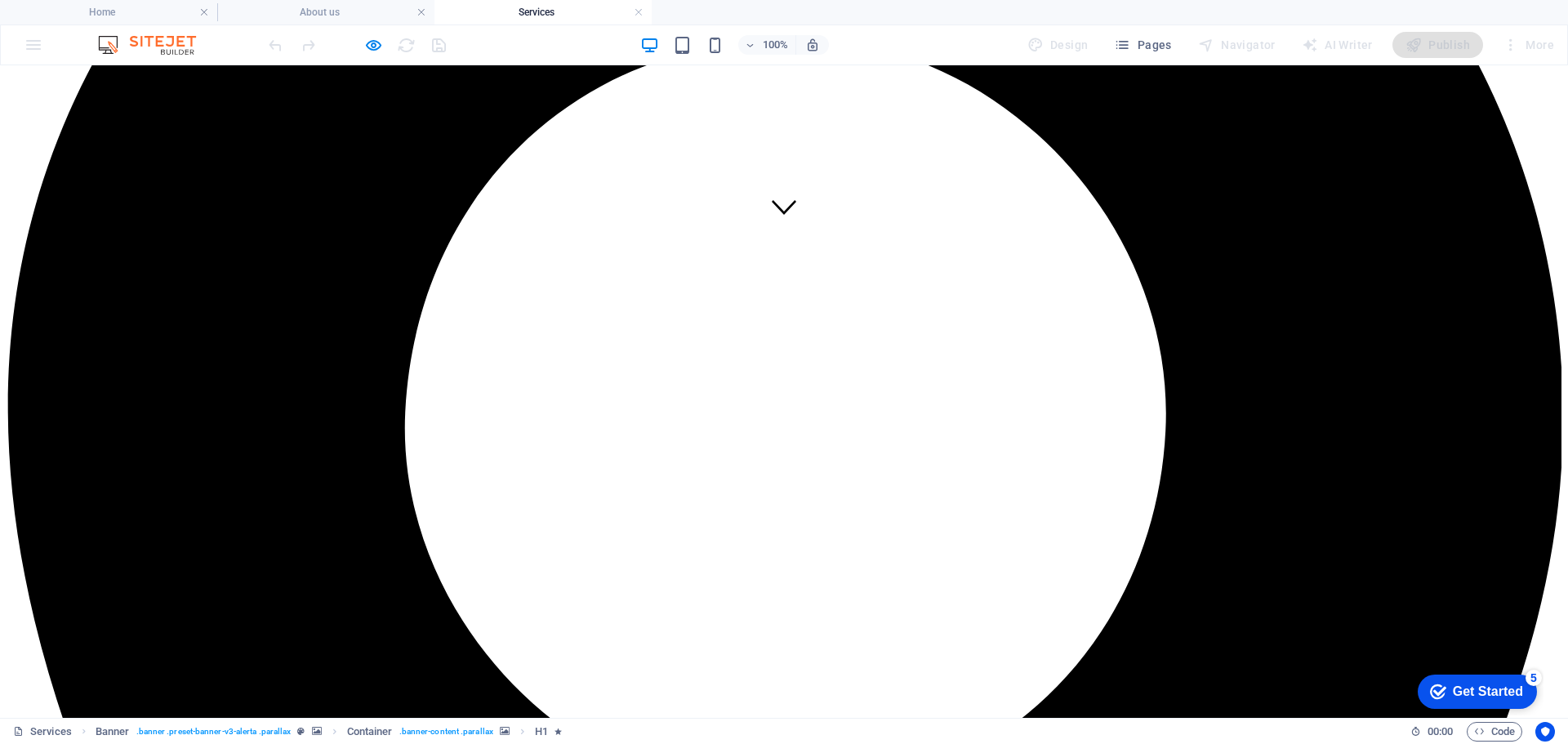
scroll to position [490, 0]
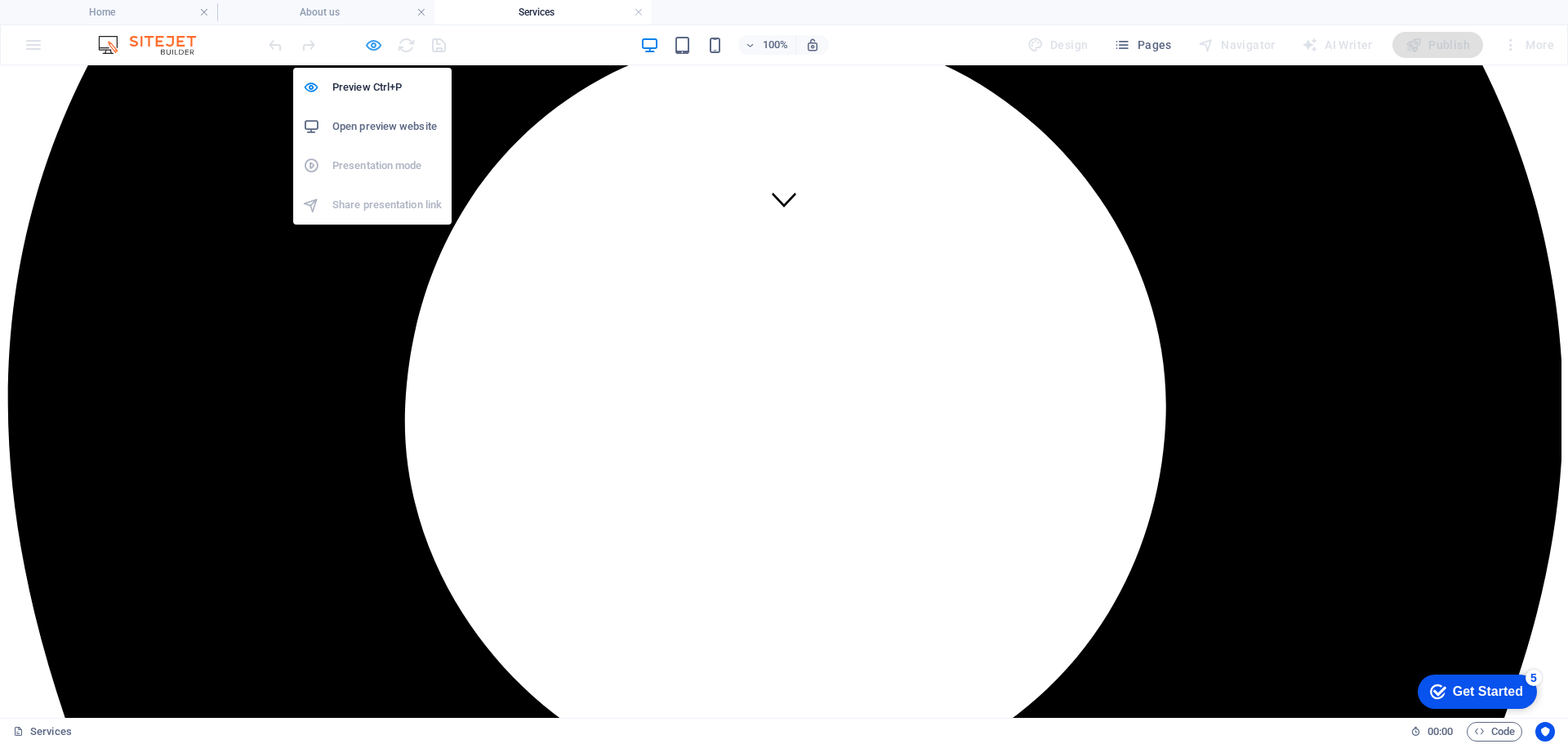
click at [371, 47] on icon "button" at bounding box center [373, 46] width 19 height 19
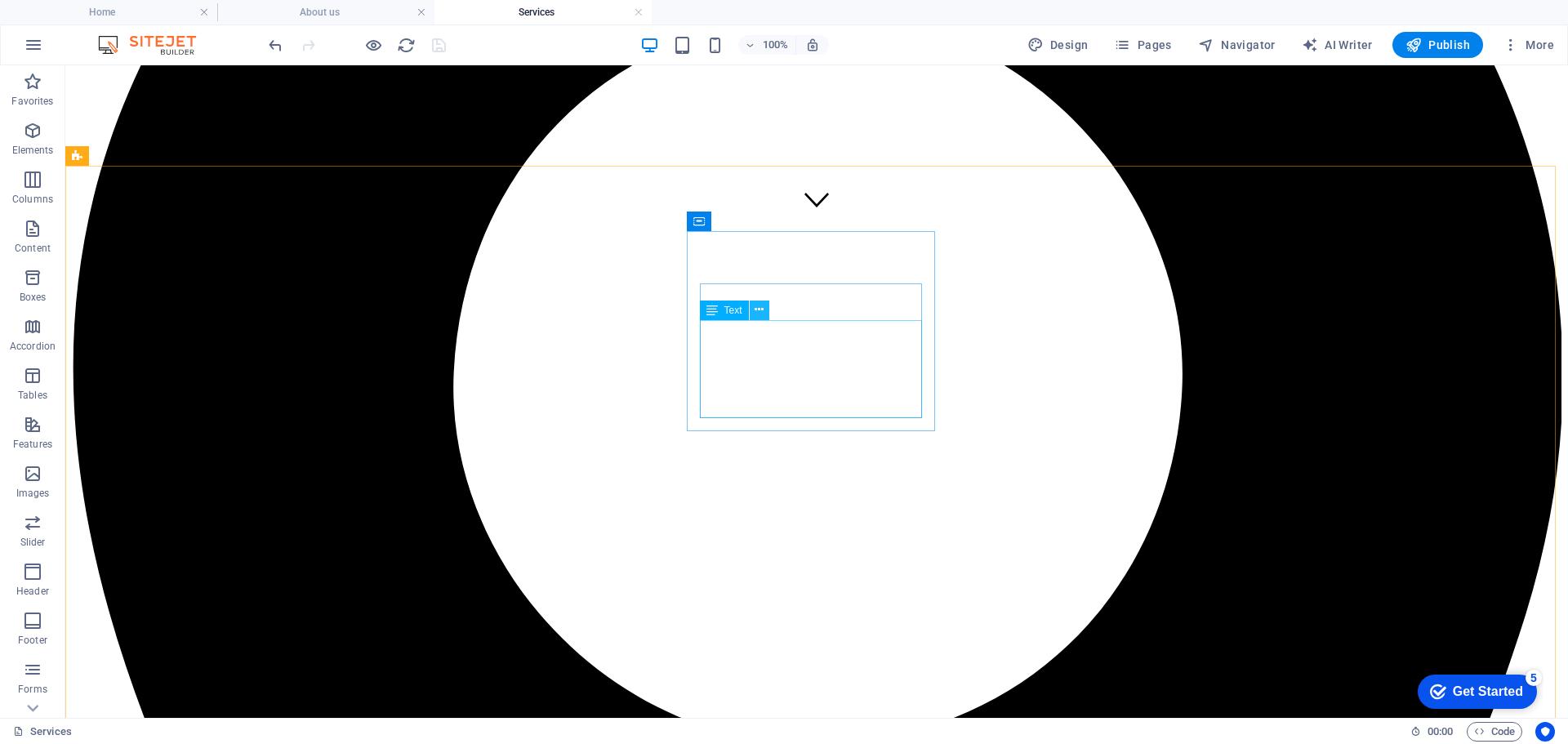
click at [757, 309] on icon at bounding box center [759, 310] width 9 height 17
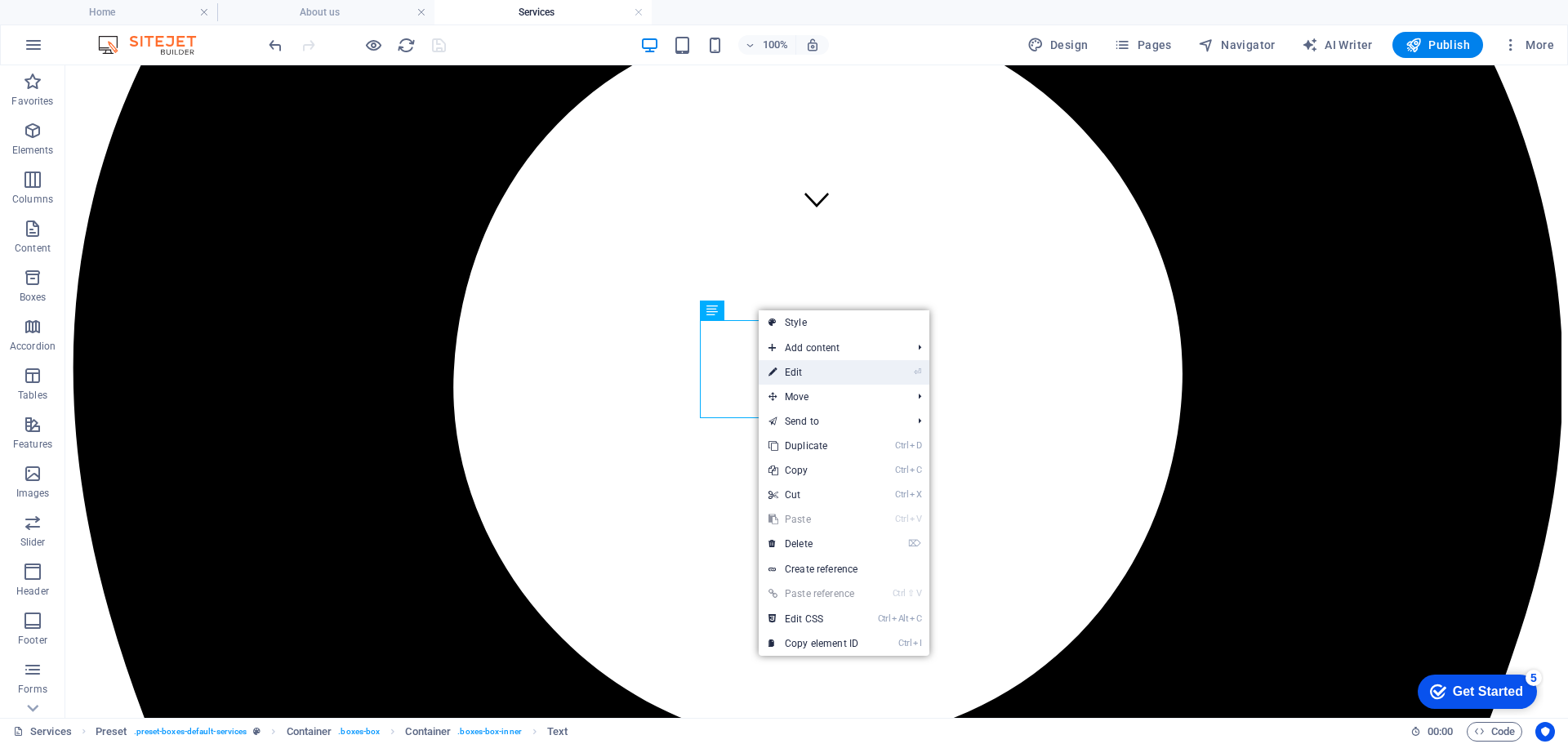
click at [791, 367] on link "⏎ Edit" at bounding box center [814, 372] width 110 height 24
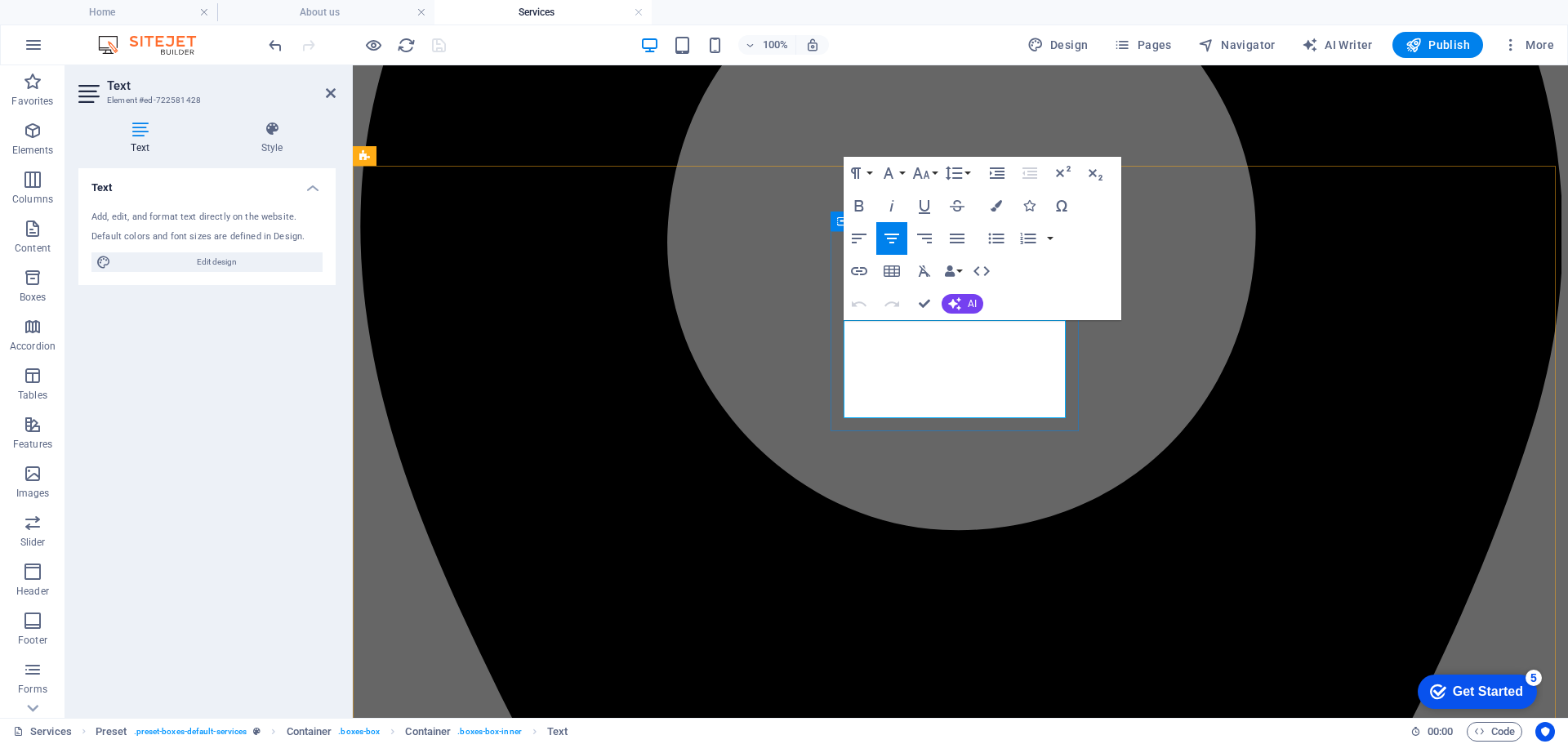
drag, startPoint x: 1237, startPoint y: 208, endPoint x: 1520, endPoint y: 204, distance: 283.0
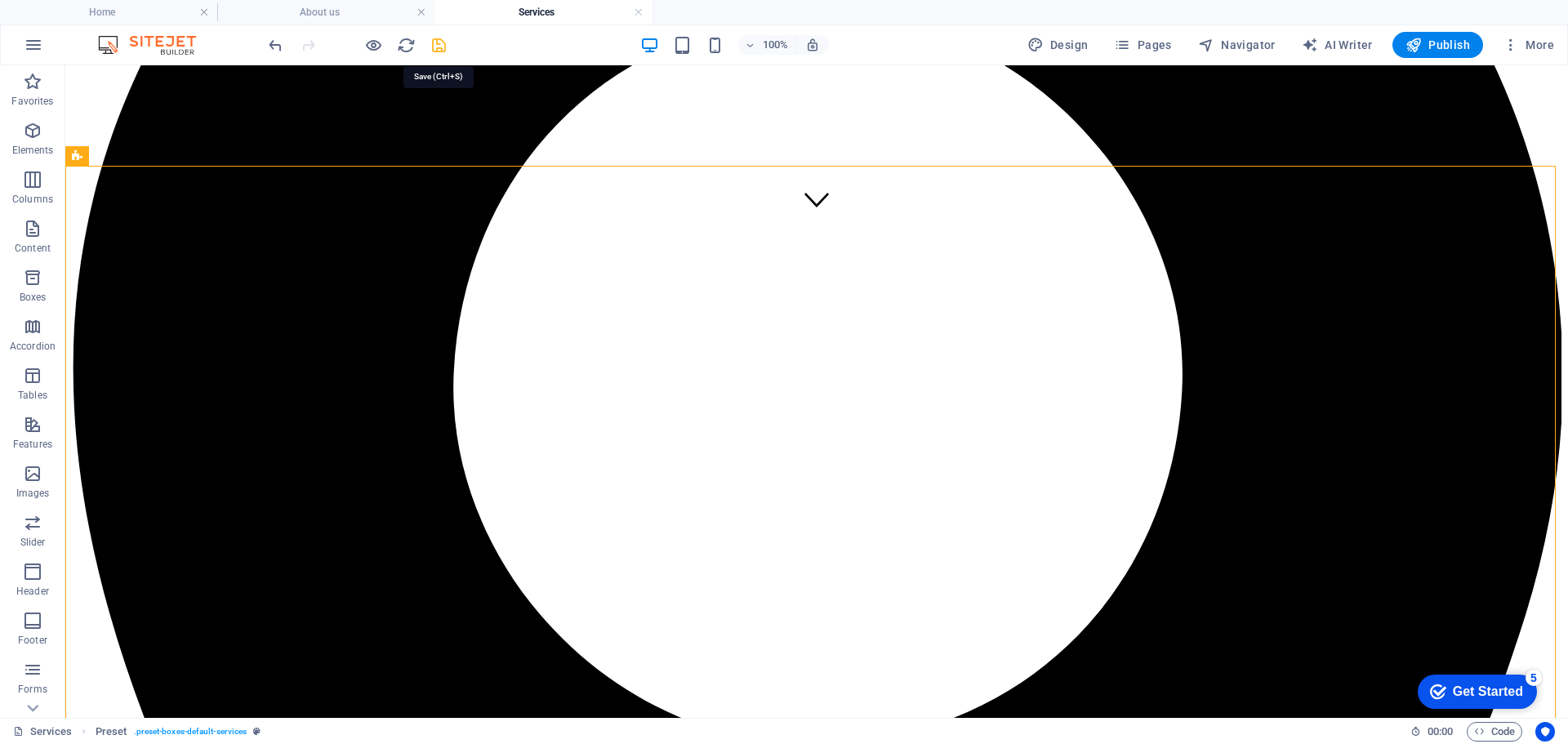
click at [442, 43] on icon "save" at bounding box center [439, 46] width 19 height 19
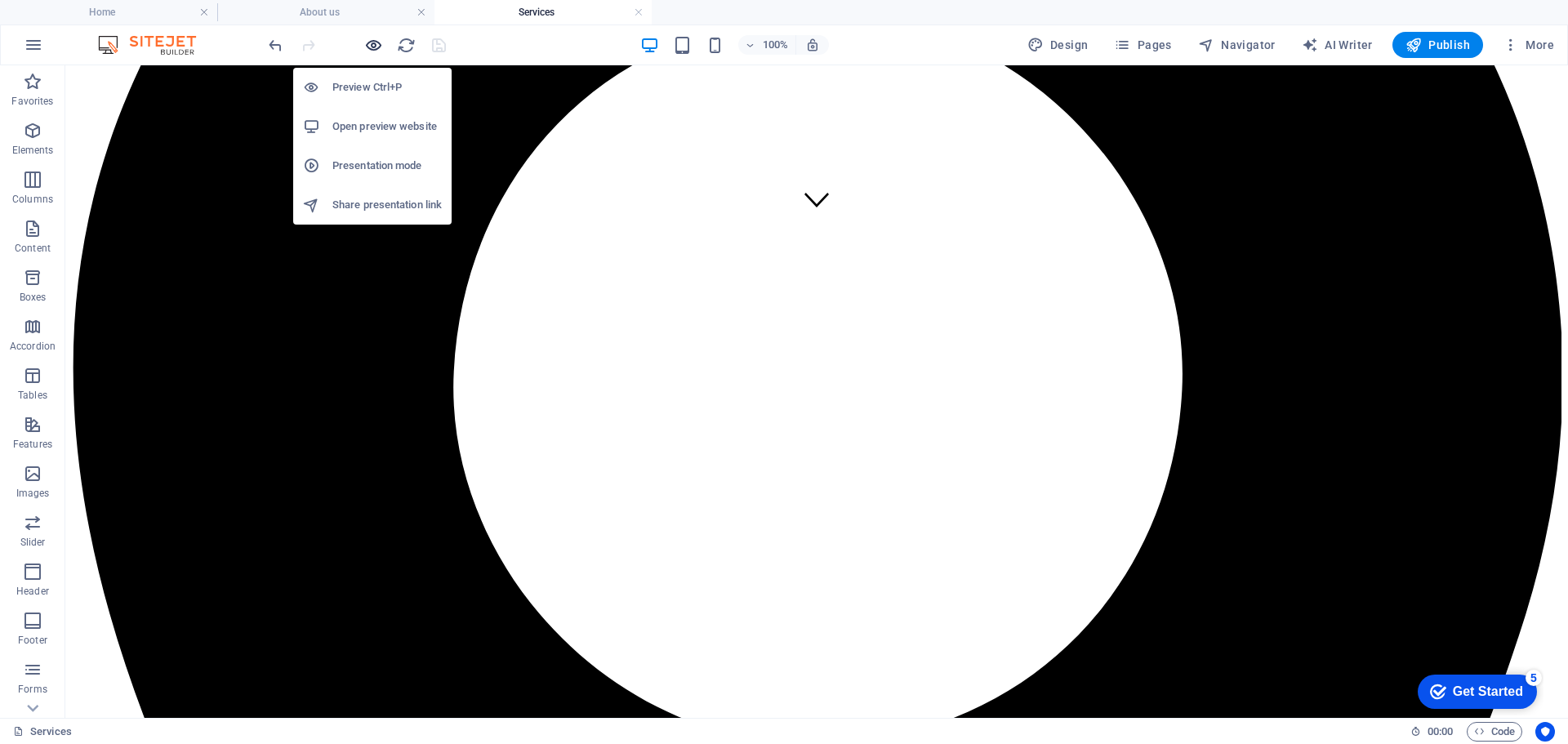
click at [382, 41] on icon "button" at bounding box center [373, 46] width 19 height 19
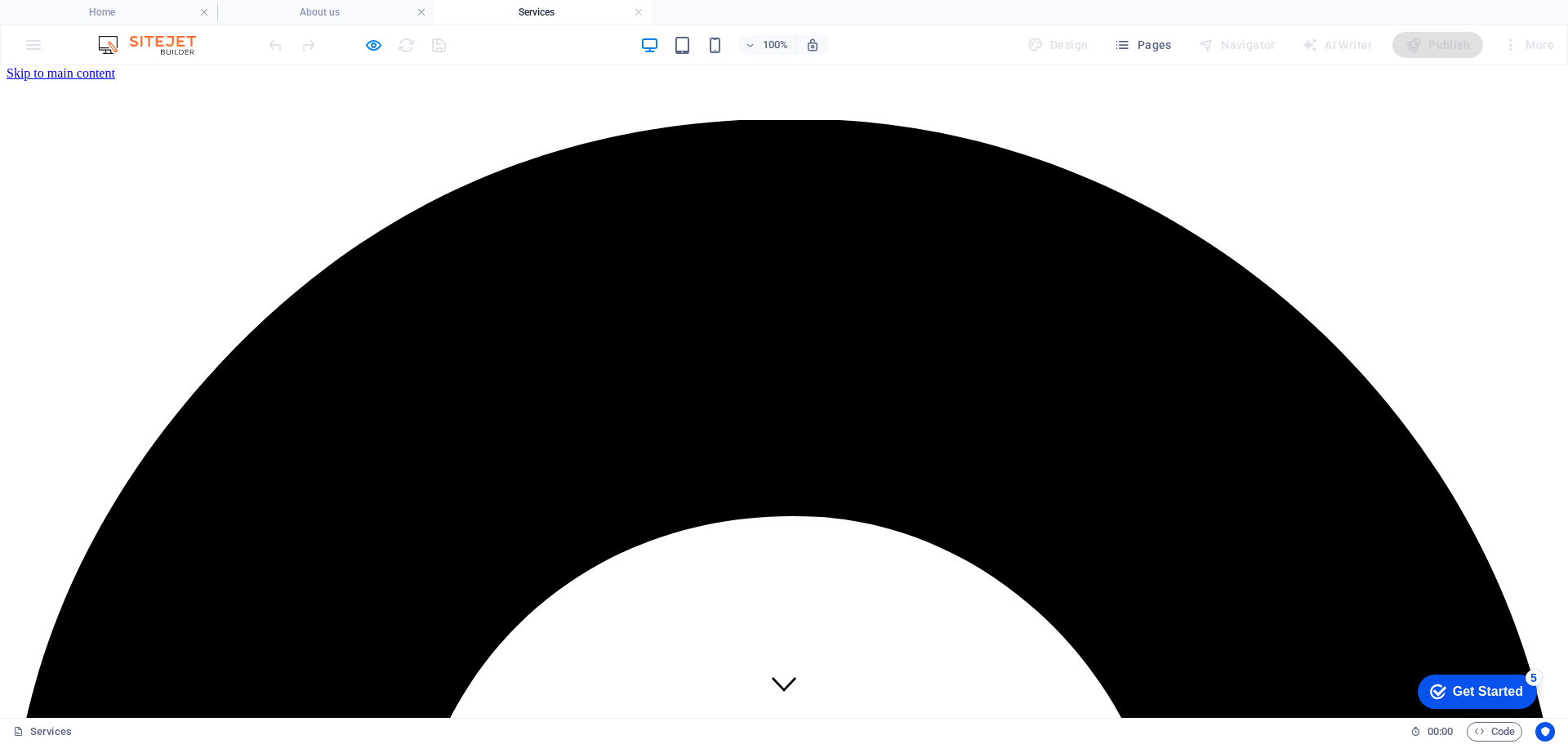
scroll to position [0, 0]
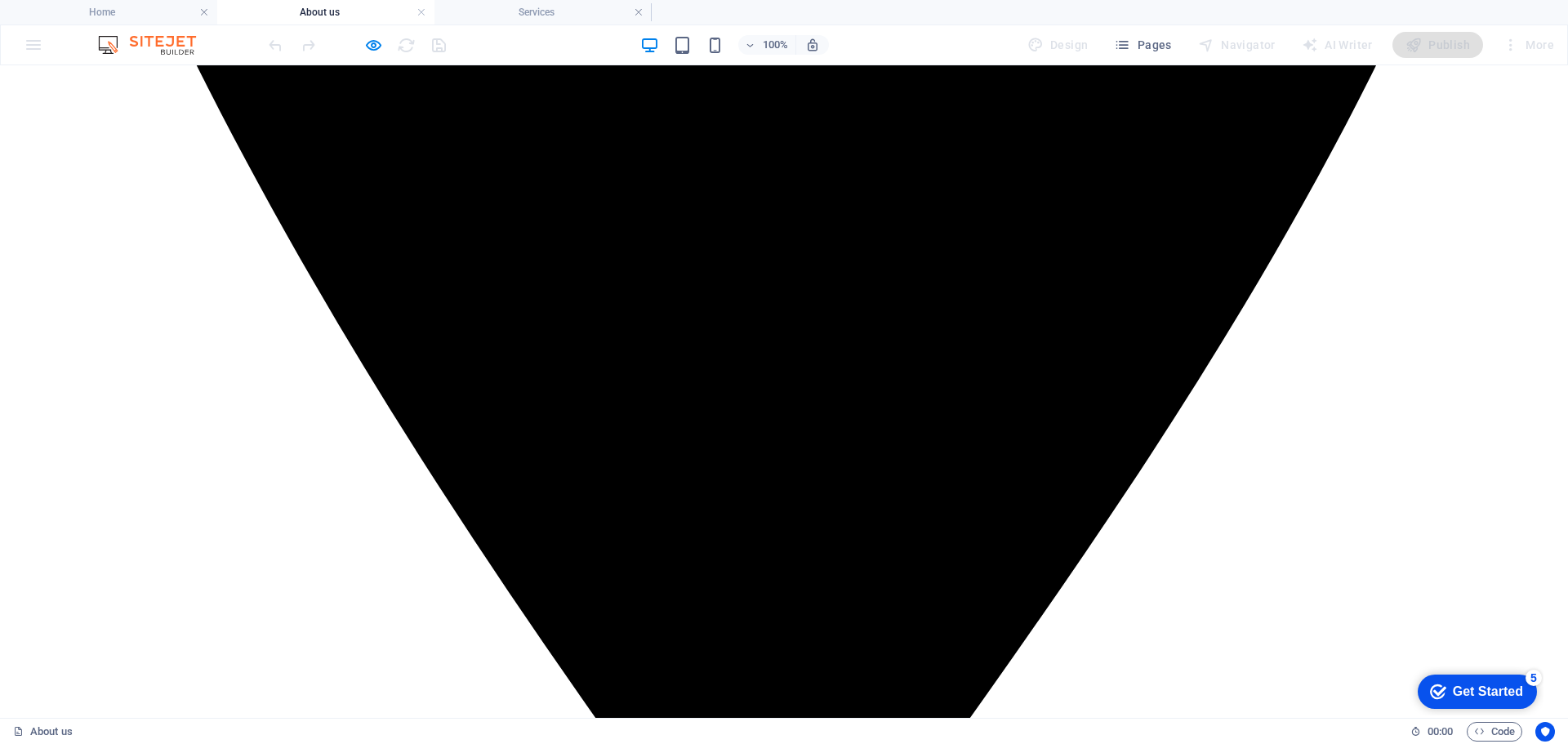
scroll to position [1470, 0]
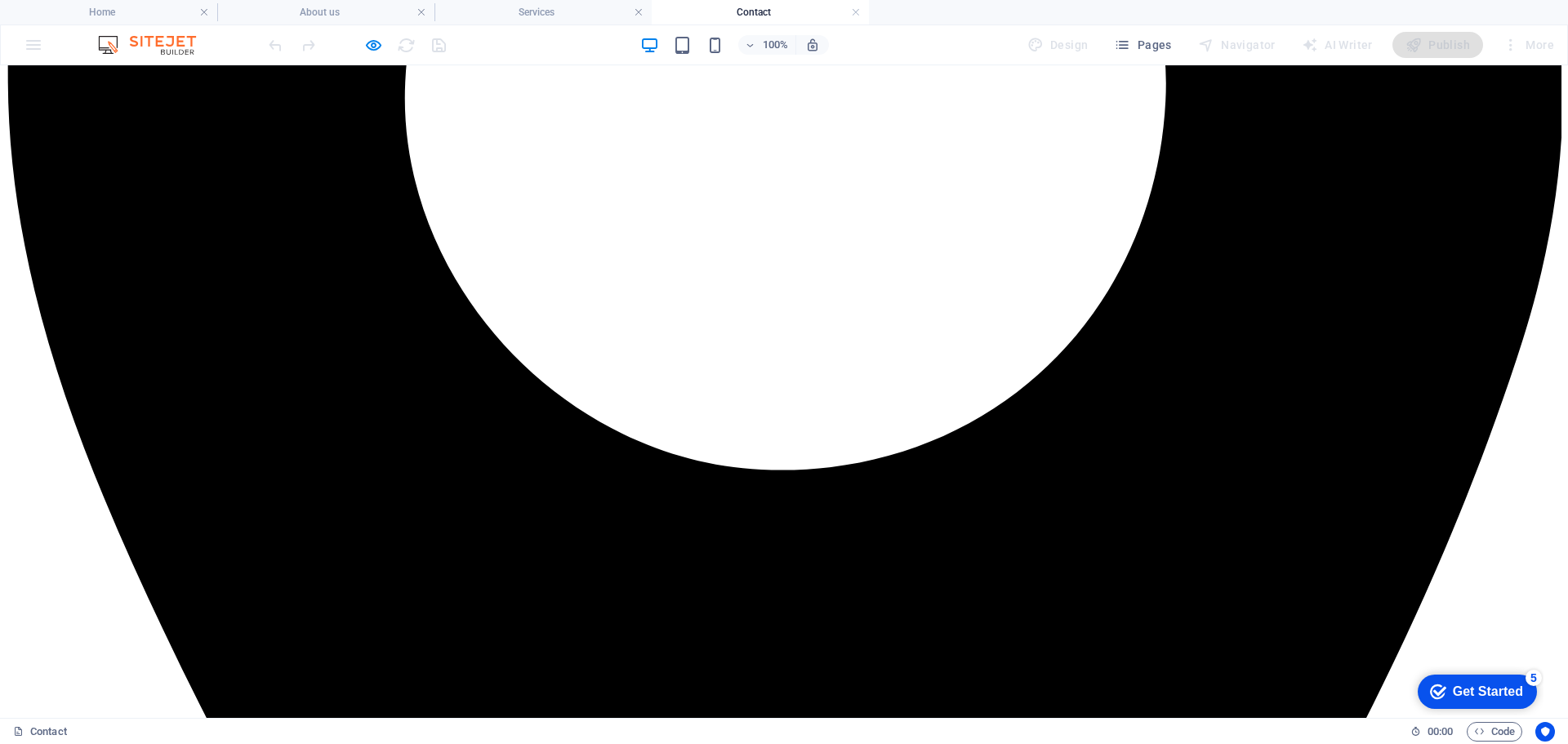
scroll to position [817, 0]
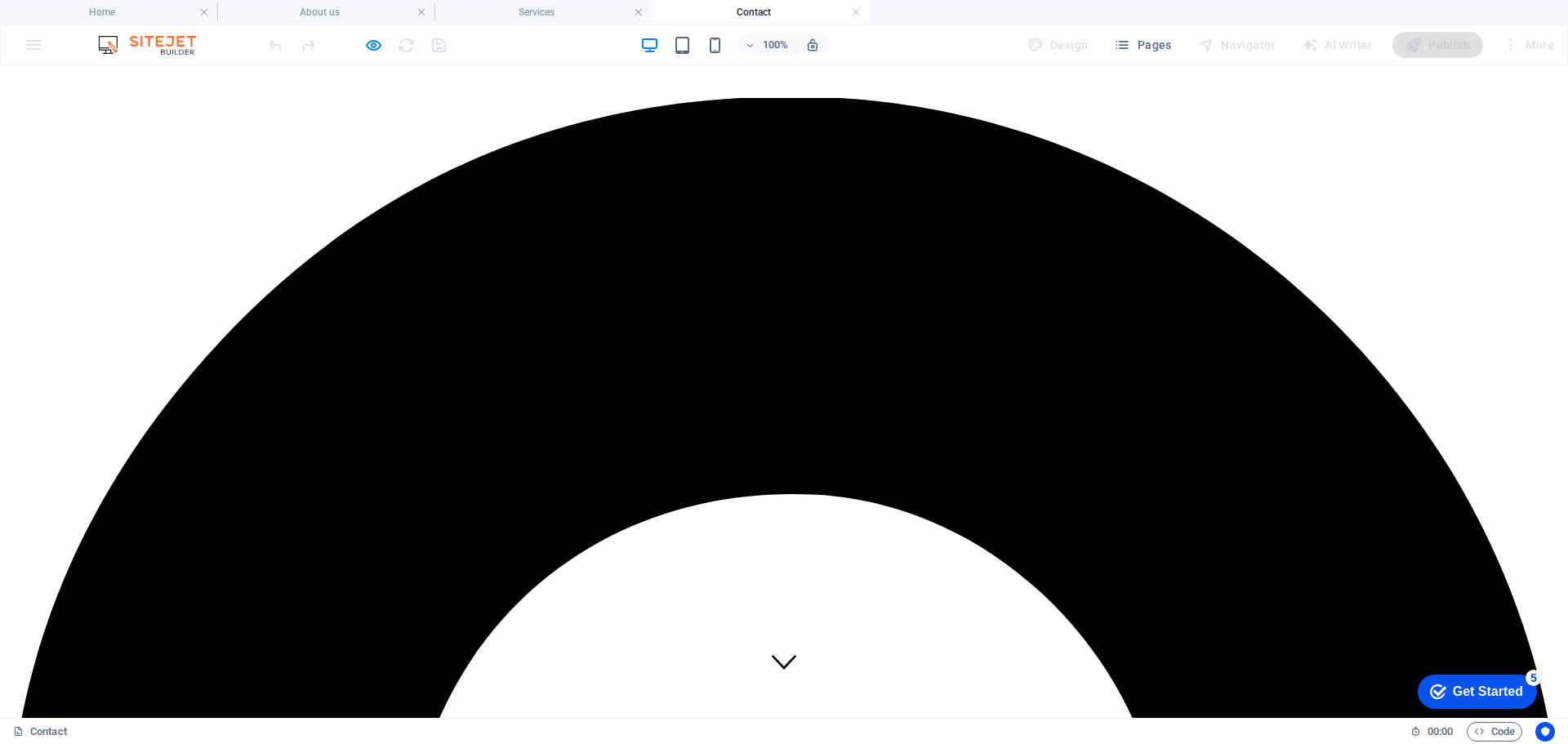
scroll to position [0, 0]
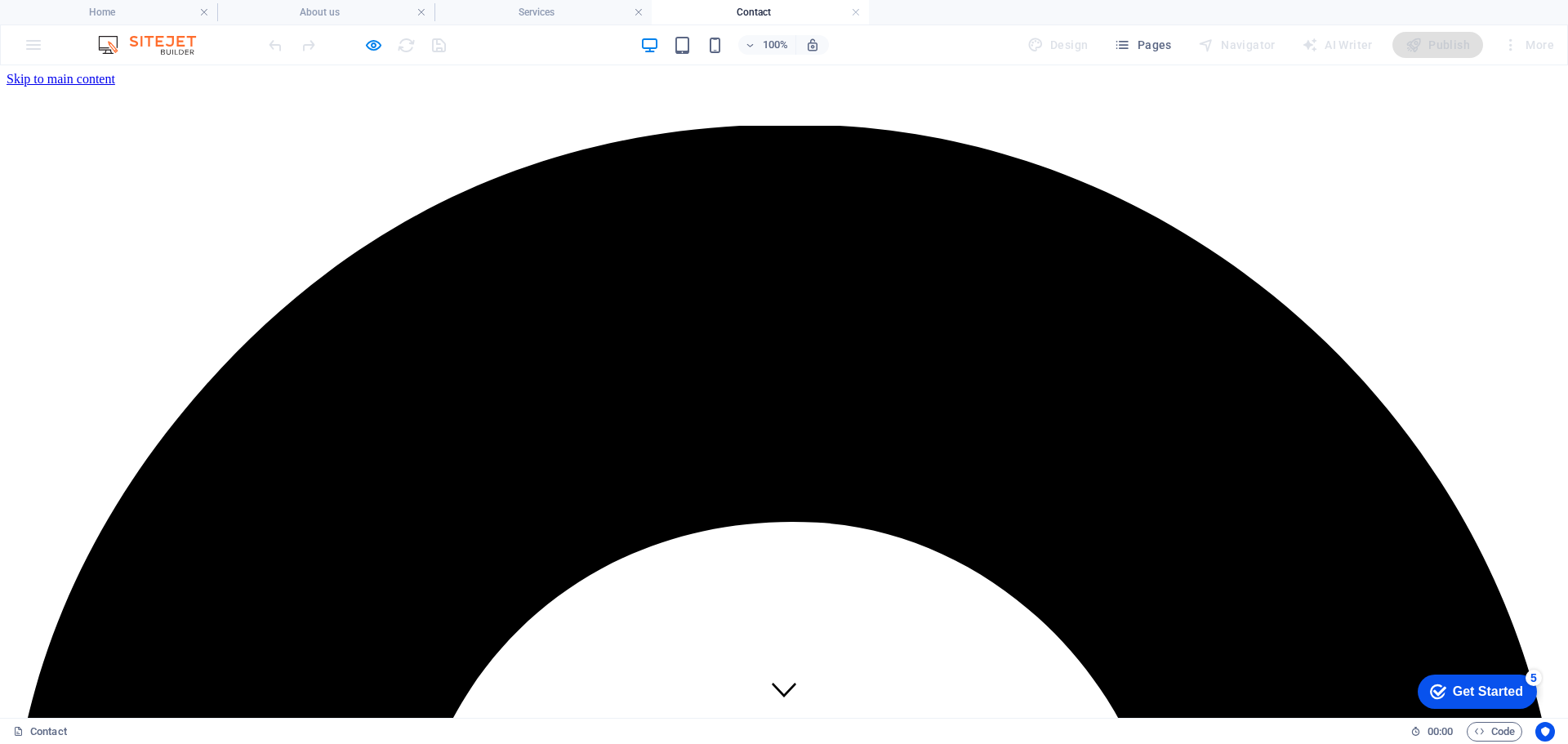
click at [377, 41] on icon "button" at bounding box center [373, 46] width 19 height 19
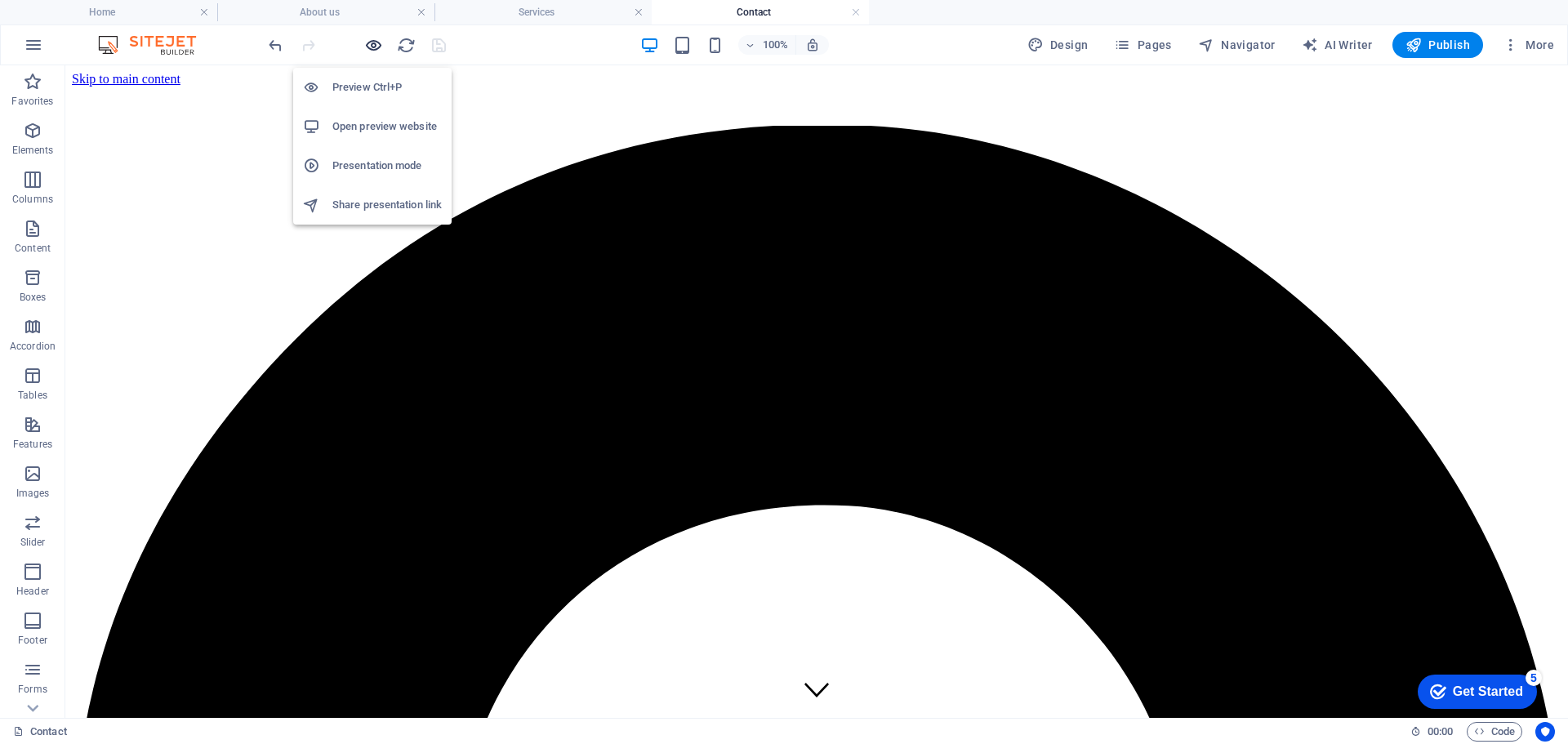
click at [372, 40] on icon "button" at bounding box center [373, 46] width 19 height 19
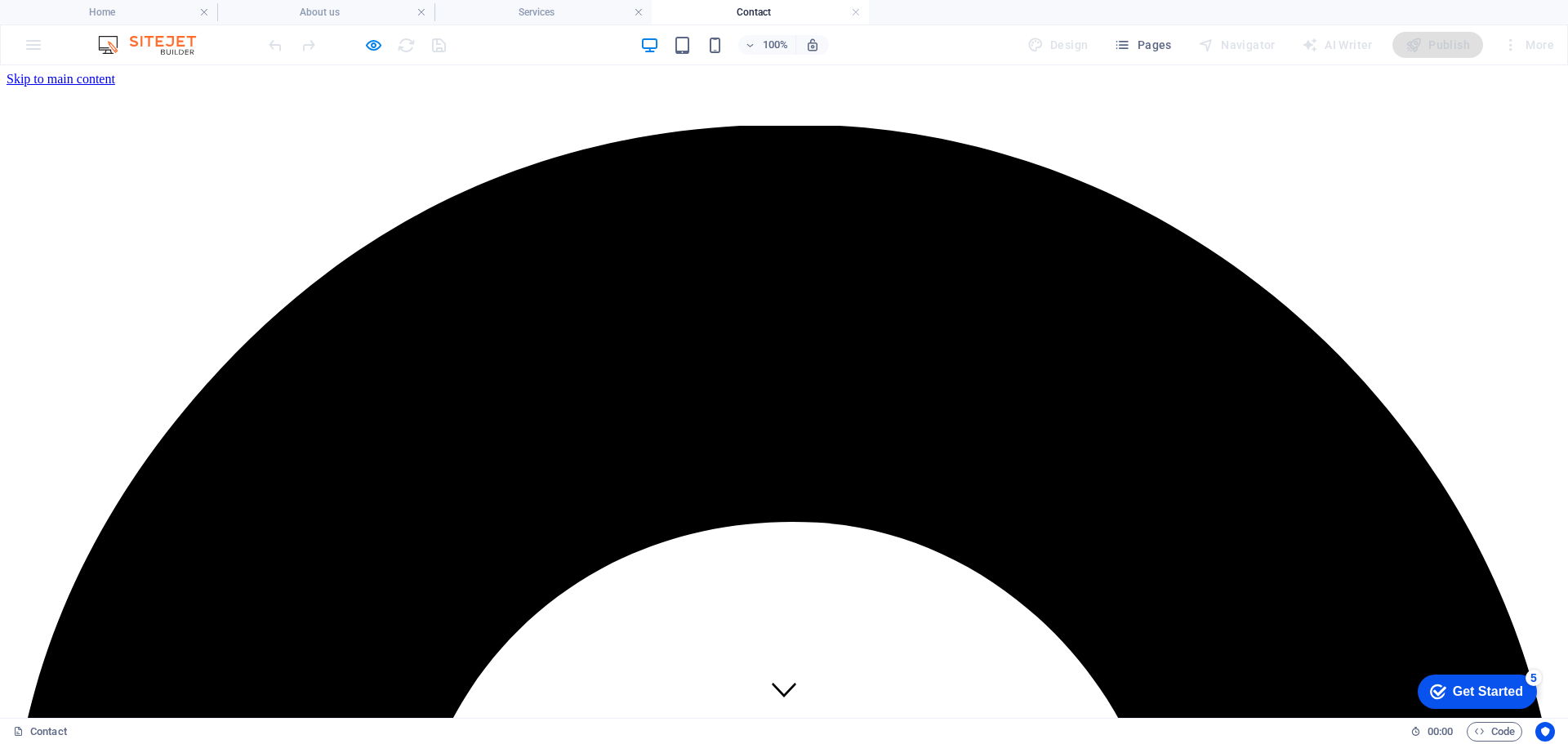
drag, startPoint x: 766, startPoint y: 183, endPoint x: 778, endPoint y: 187, distance: 12.6
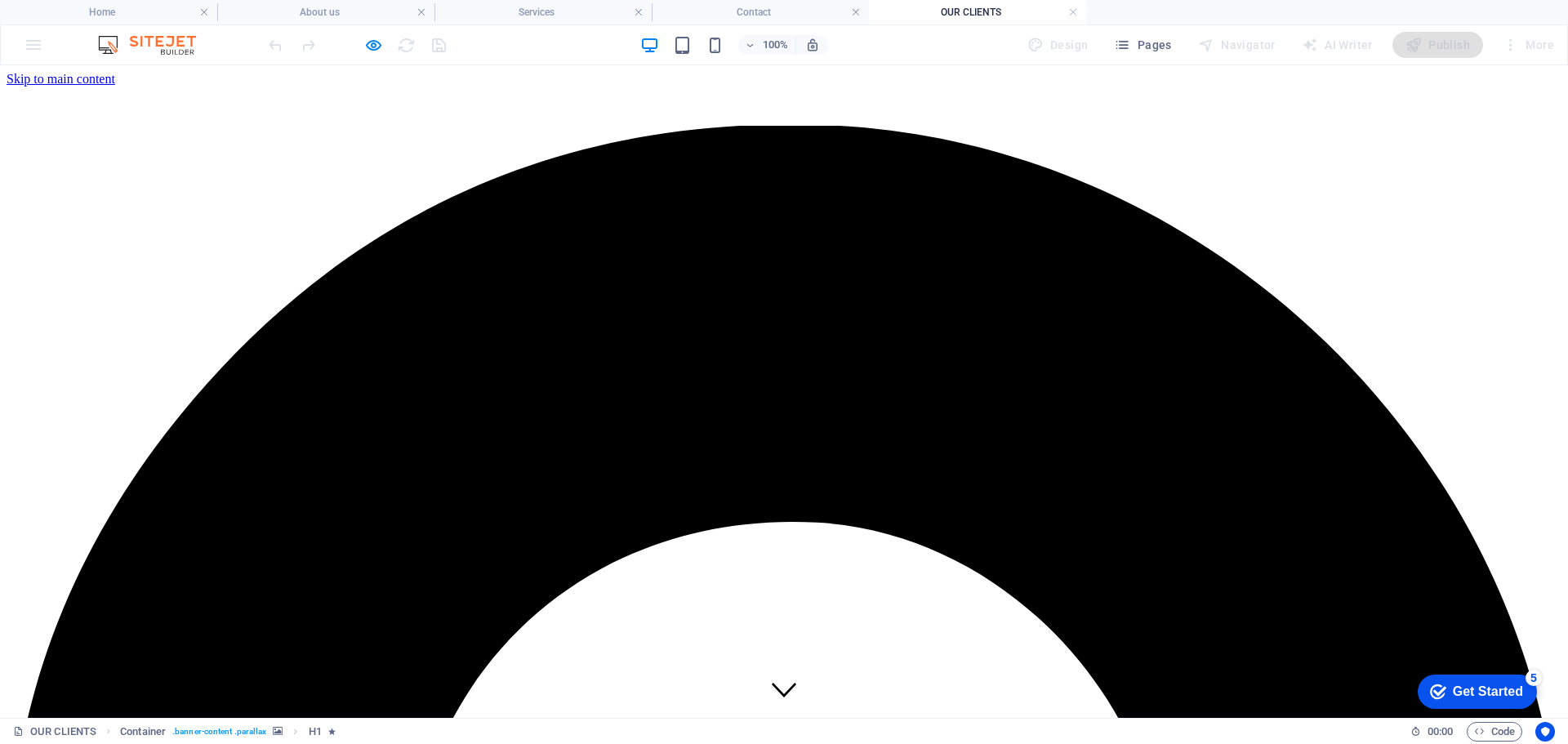
click at [372, 42] on icon "button" at bounding box center [373, 46] width 19 height 19
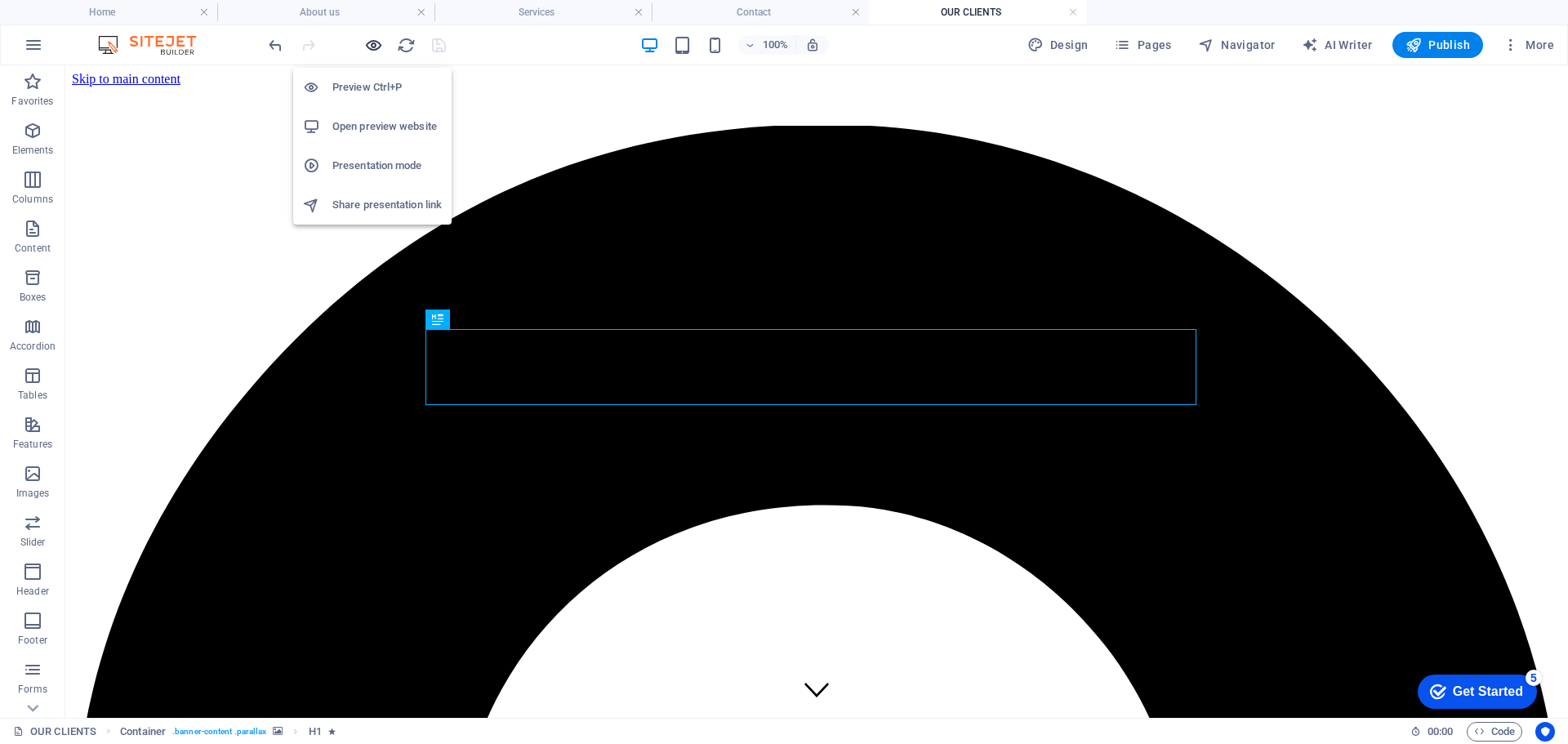
click at [375, 49] on icon "button" at bounding box center [373, 46] width 19 height 19
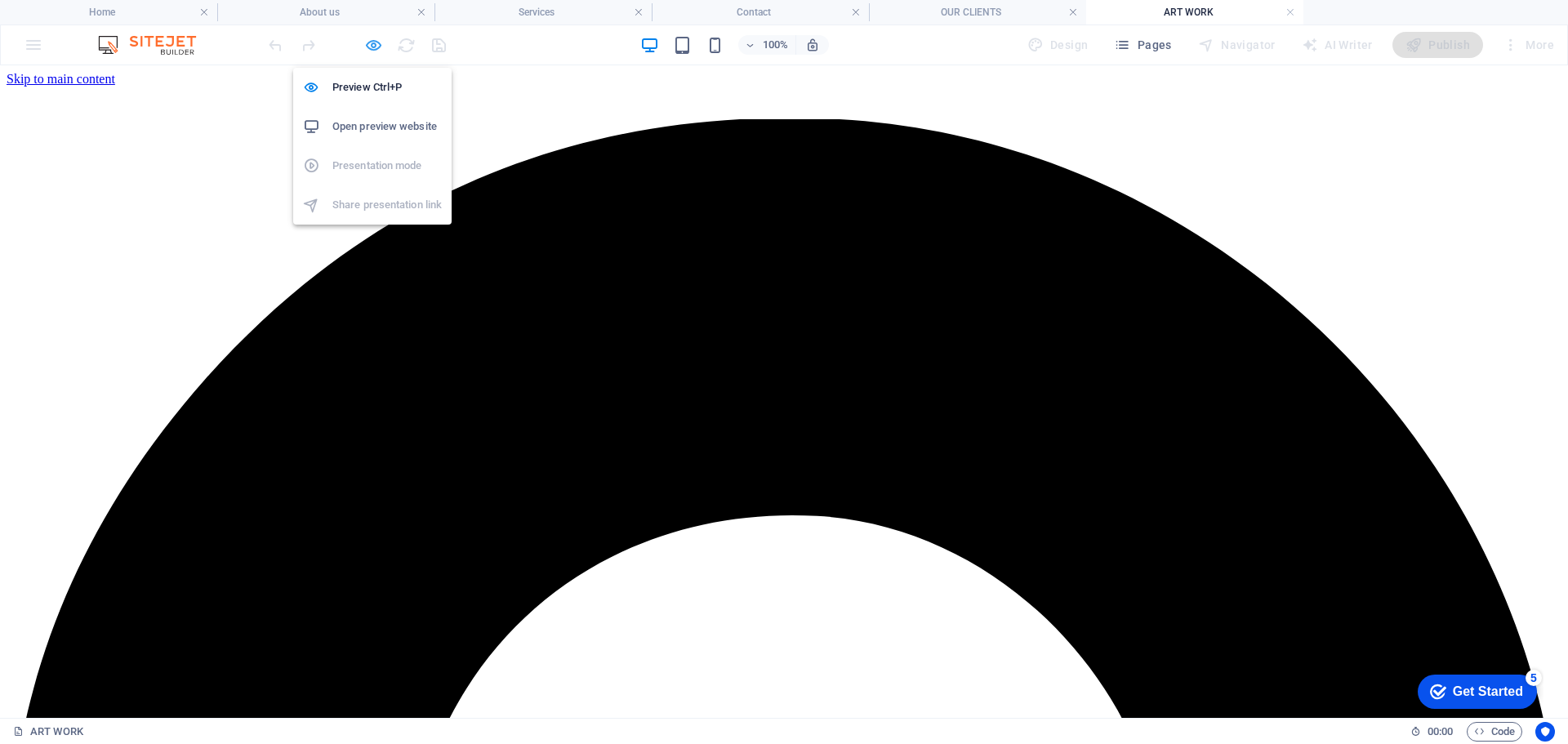
click at [369, 41] on icon "button" at bounding box center [373, 46] width 19 height 19
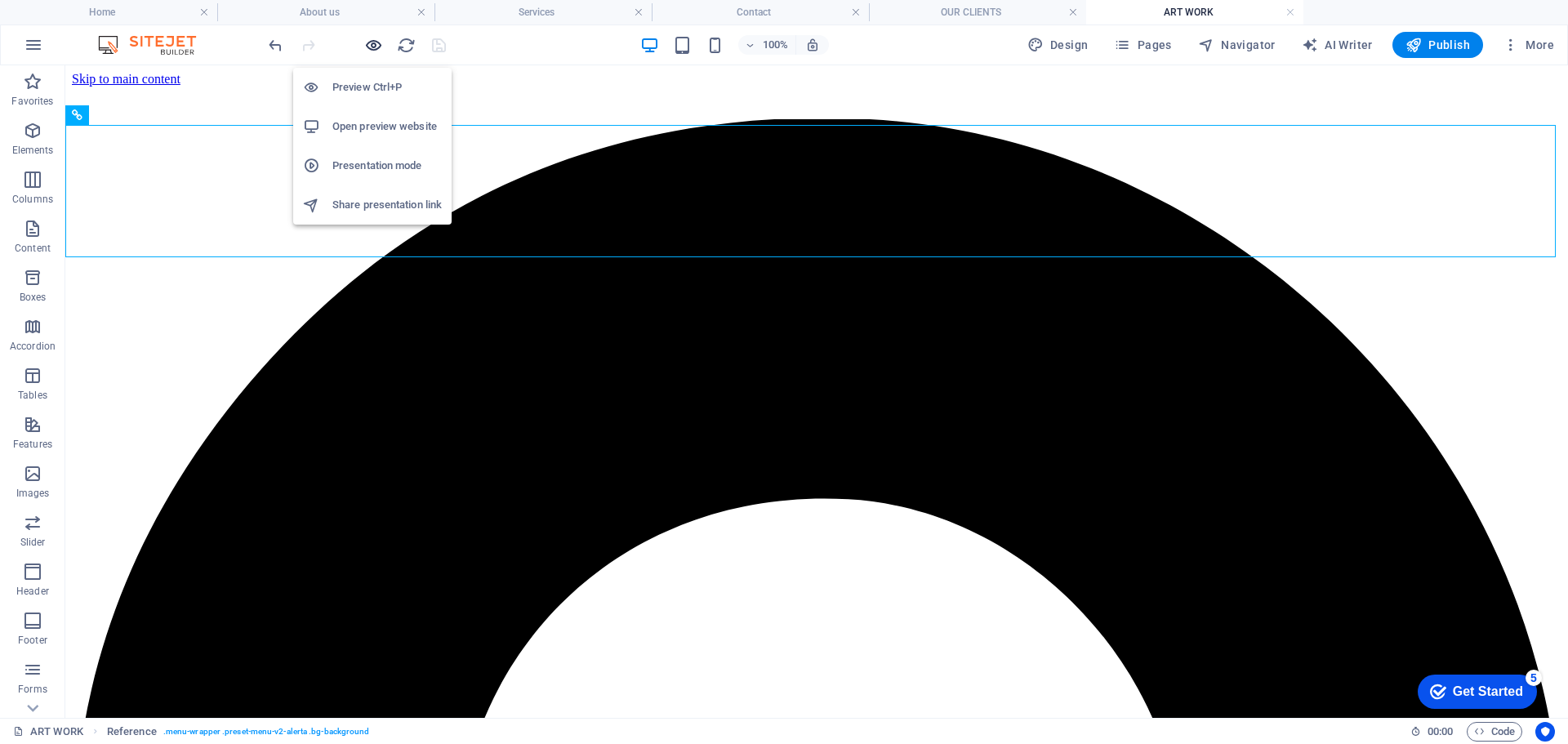
click at [365, 40] on icon "button" at bounding box center [373, 46] width 19 height 19
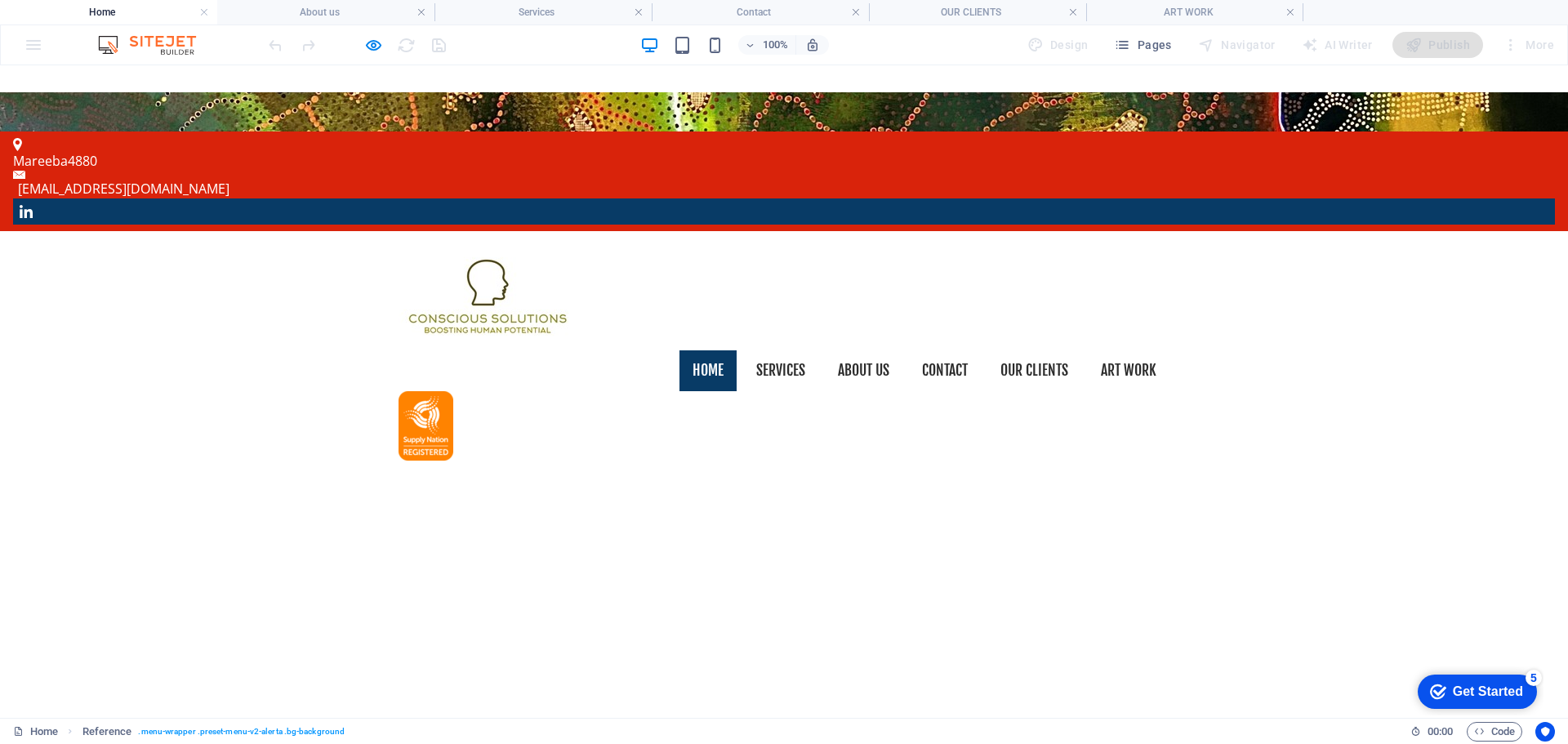
click at [318, 231] on div "Home Services About us Contact OUR CLIENTS ART WORK" at bounding box center [784, 352] width 1568 height 242
click at [321, 231] on div "Home Services About us Contact OUR CLIENTS ART WORK" at bounding box center [784, 352] width 1568 height 242
click at [341, 231] on div "Home Services About us Contact OUR CLIENTS ART WORK" at bounding box center [784, 352] width 1568 height 242
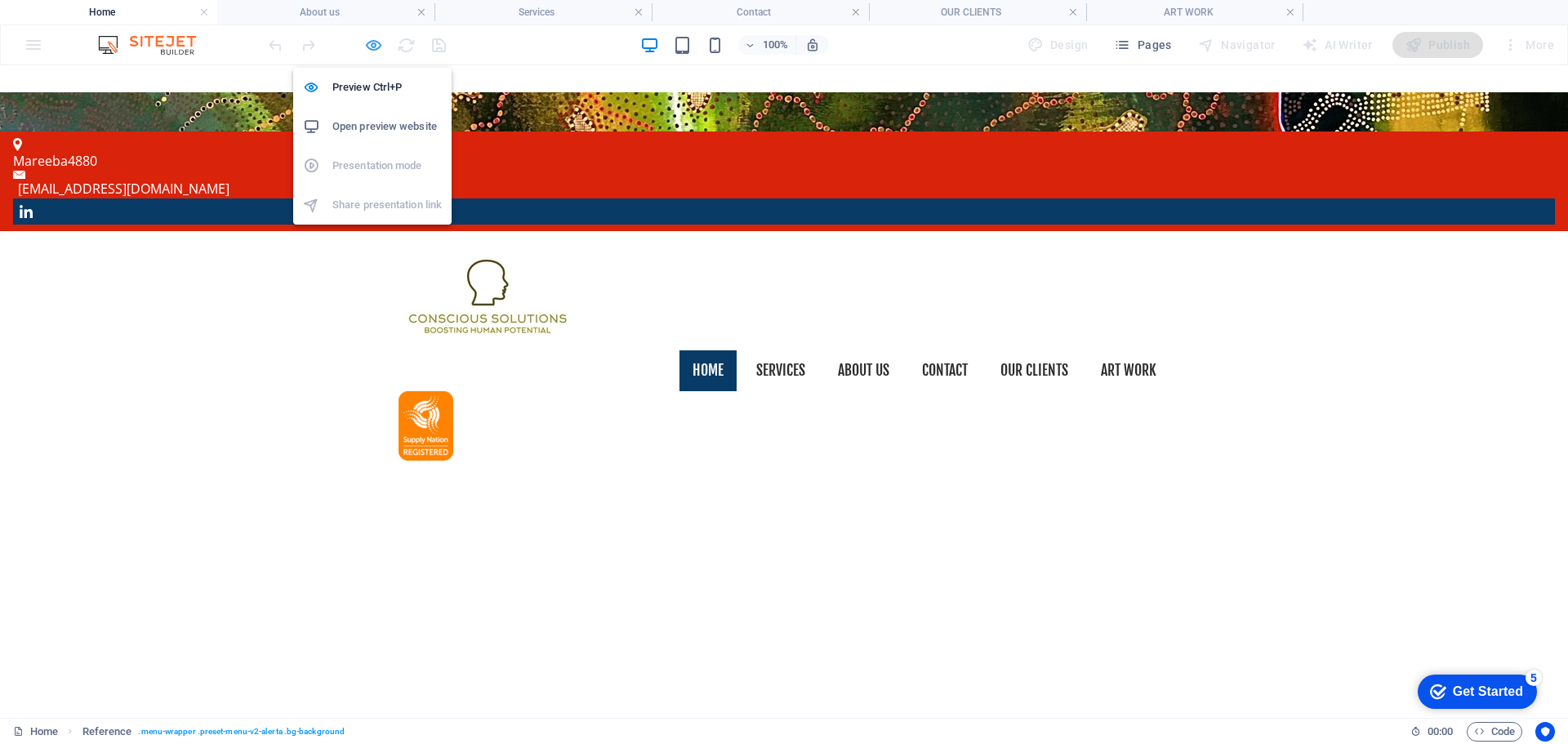
click at [373, 46] on icon "button" at bounding box center [373, 46] width 19 height 19
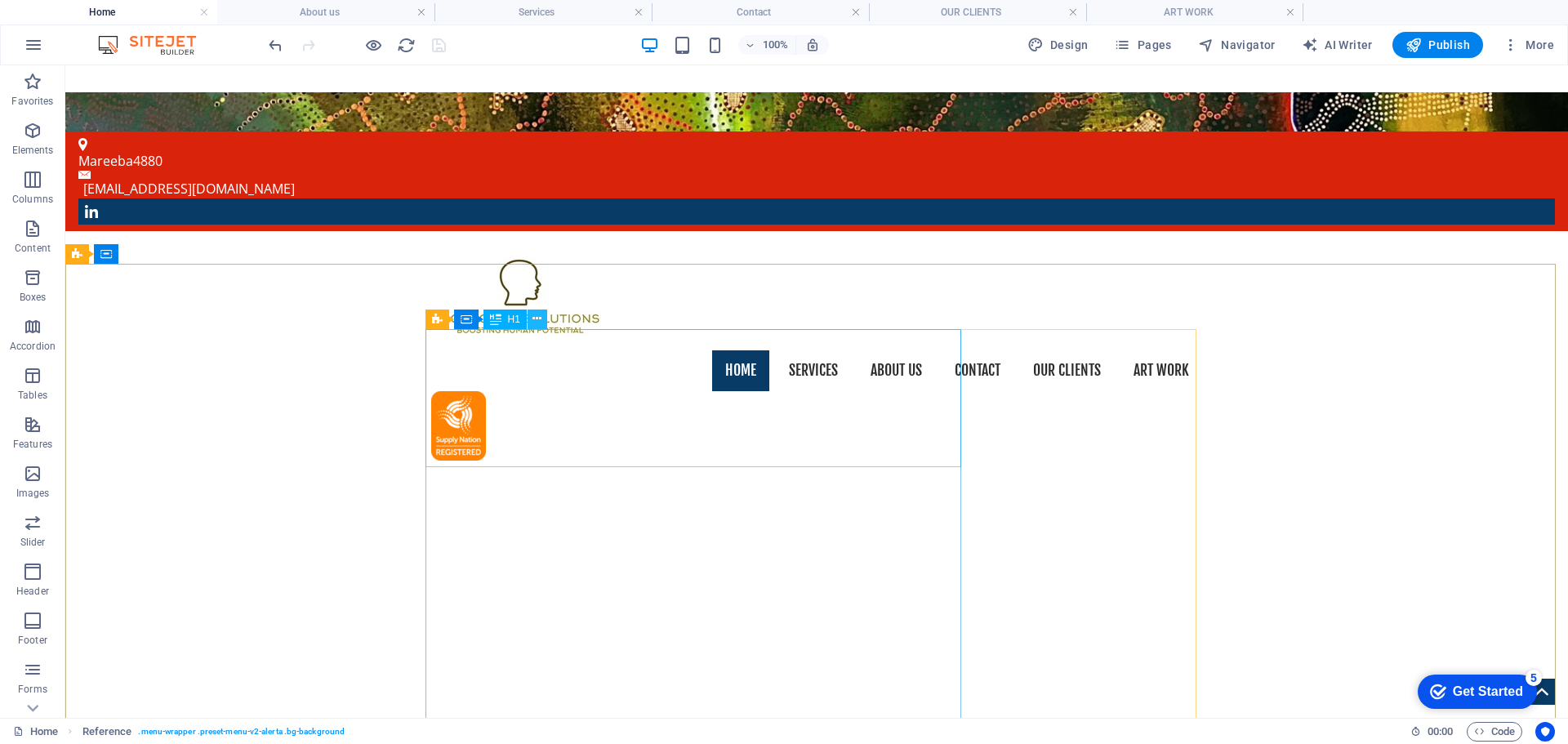
click at [537, 317] on icon at bounding box center [537, 319] width 9 height 17
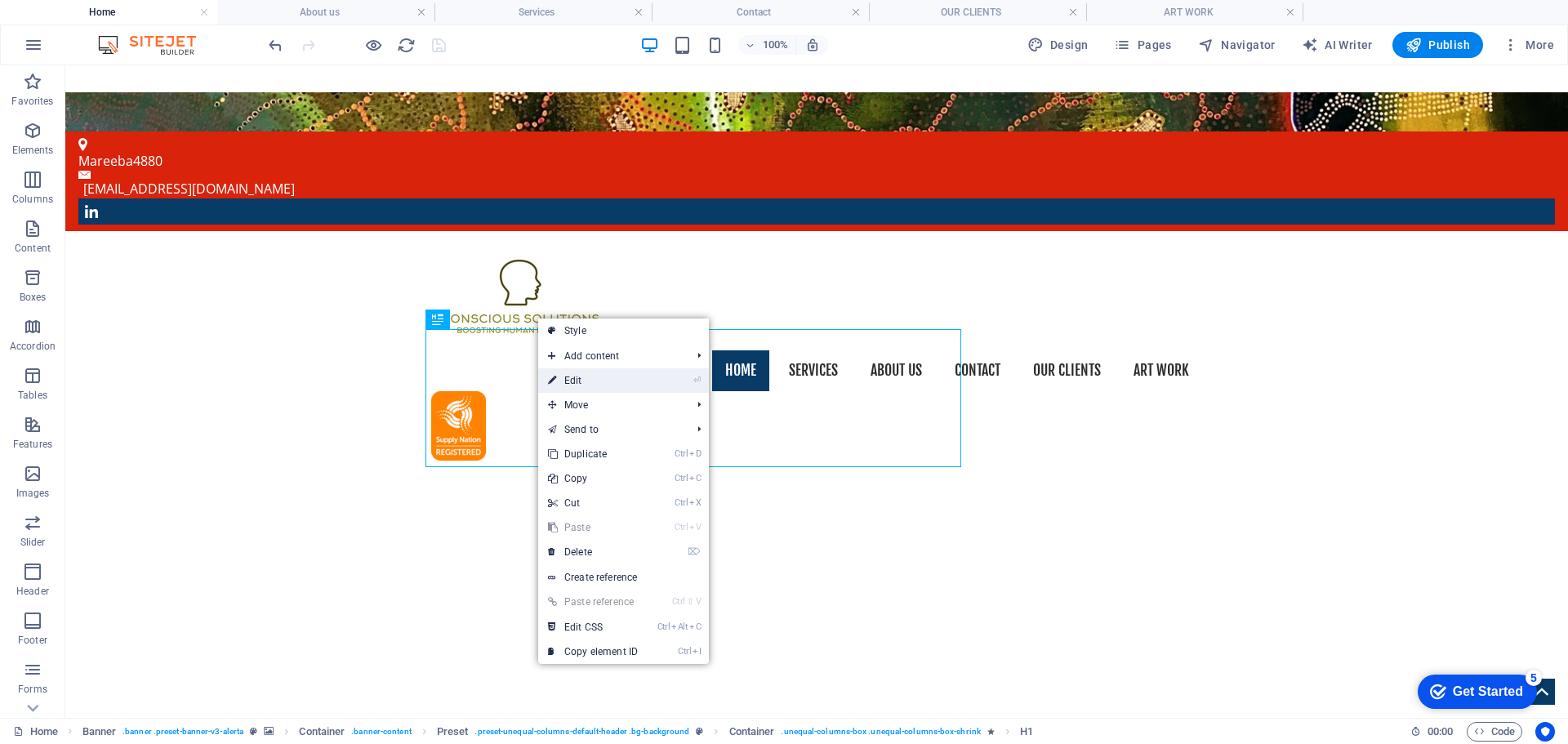
click at [589, 378] on link "⏎ Edit" at bounding box center [593, 380] width 110 height 24
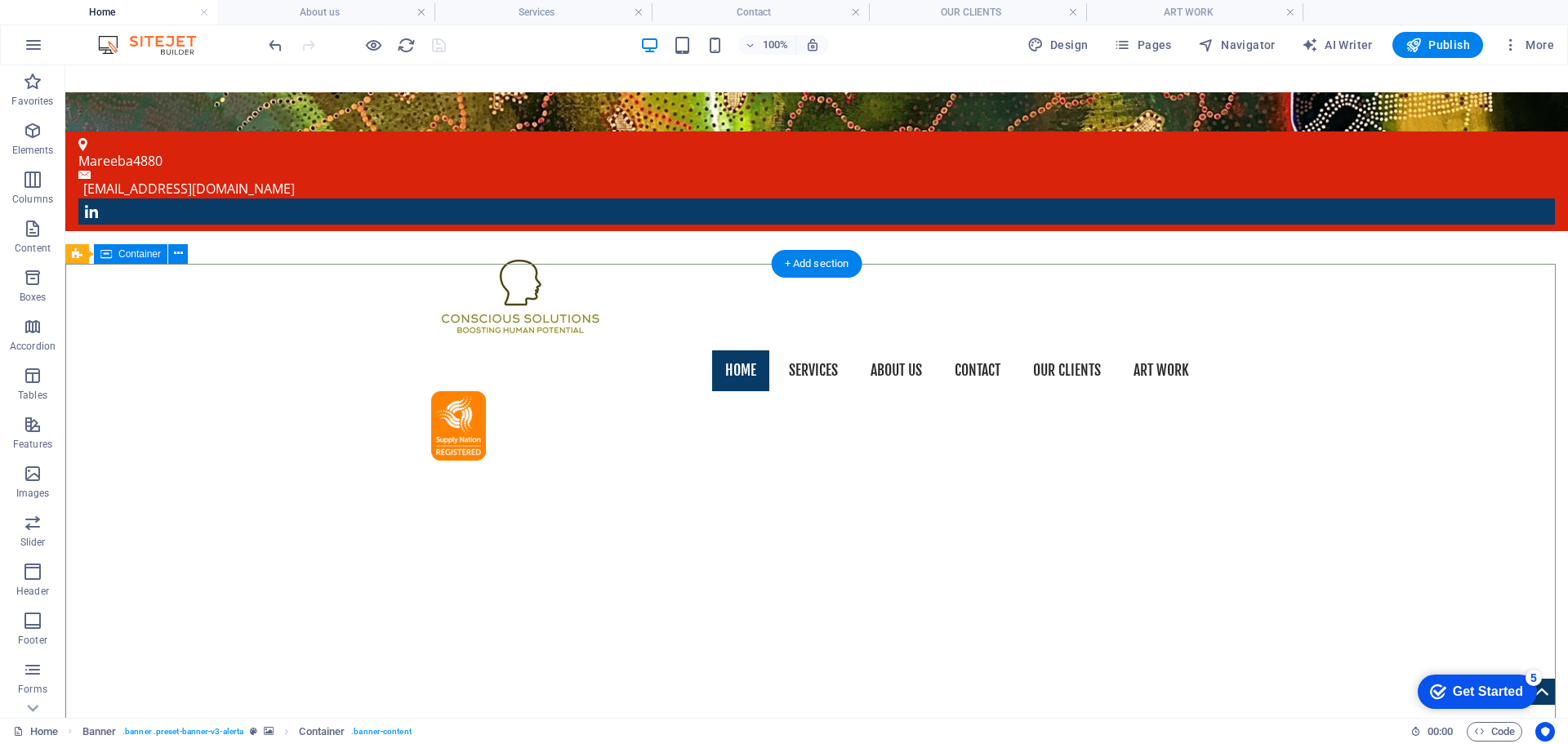
drag, startPoint x: 1446, startPoint y: 43, endPoint x: 1381, endPoint y: 12, distance: 72.0
click at [1446, 43] on span "Publish" at bounding box center [1438, 45] width 64 height 16
